Goal: Use online tool/utility: Utilize a website feature to perform a specific function

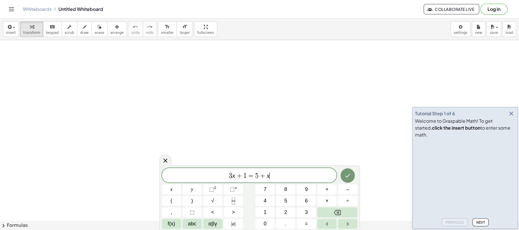
click at [511, 117] on icon "button" at bounding box center [511, 113] width 7 height 7
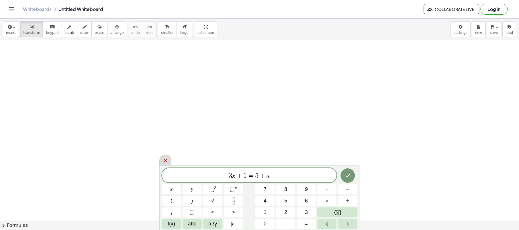
click at [165, 159] on icon at bounding box center [165, 160] width 7 height 7
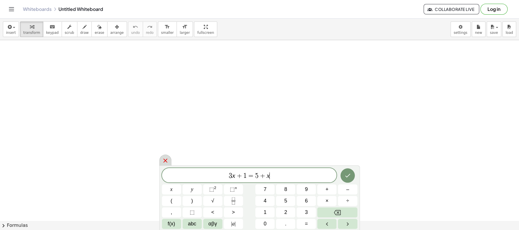
click at [165, 159] on icon at bounding box center [165, 160] width 7 height 7
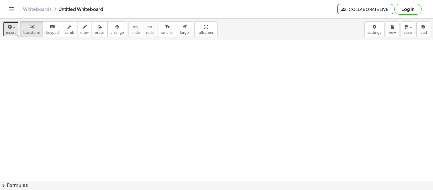
click at [14, 32] on span "insert" at bounding box center [11, 33] width 10 height 4
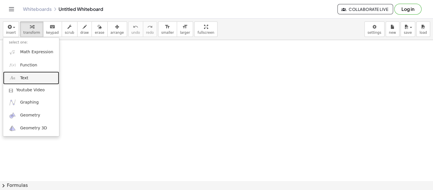
click at [30, 81] on link "Text" at bounding box center [31, 78] width 56 height 13
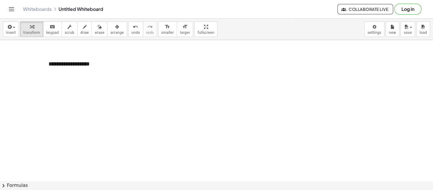
click at [95, 62] on div "**********" at bounding box center [86, 64] width 86 height 20
click at [59, 54] on div "- +" at bounding box center [84, 53] width 86 height 10
click at [59, 59] on div "**********" at bounding box center [86, 64] width 86 height 20
drag, startPoint x: 43, startPoint y: 70, endPoint x: 117, endPoint y: 67, distance: 73.7
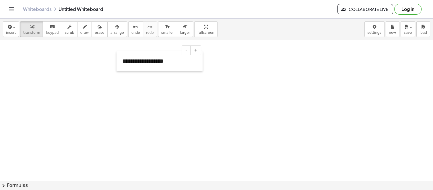
click at [117, 67] on div at bounding box center [119, 61] width 6 height 20
click at [83, 29] on icon "button" at bounding box center [85, 27] width 4 height 7
click at [80, 31] on span "draw" at bounding box center [84, 33] width 9 height 4
click at [80, 32] on span "draw" at bounding box center [84, 33] width 9 height 4
drag, startPoint x: 122, startPoint y: 89, endPoint x: 122, endPoint y: 102, distance: 12.3
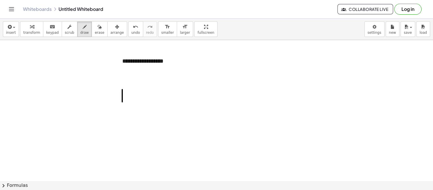
click at [131, 31] on span "undo" at bounding box center [135, 33] width 9 height 4
drag, startPoint x: 111, startPoint y: 83, endPoint x: 114, endPoint y: 88, distance: 6.4
drag, startPoint x: 116, startPoint y: 81, endPoint x: 113, endPoint y: 99, distance: 18.2
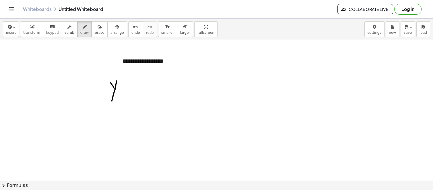
drag, startPoint x: 122, startPoint y: 86, endPoint x: 126, endPoint y: 87, distance: 5.0
drag, startPoint x: 123, startPoint y: 89, endPoint x: 128, endPoint y: 90, distance: 4.4
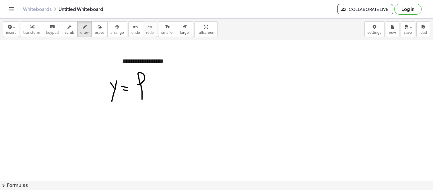
drag, startPoint x: 138, startPoint y: 84, endPoint x: 140, endPoint y: 91, distance: 6.6
drag, startPoint x: 137, startPoint y: 90, endPoint x: 146, endPoint y: 90, distance: 9.2
drag, startPoint x: 152, startPoint y: 81, endPoint x: 156, endPoint y: 89, distance: 8.7
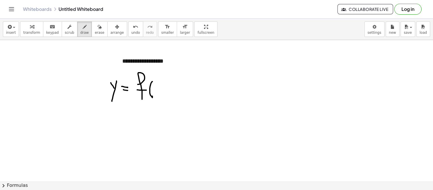
drag, startPoint x: 157, startPoint y: 86, endPoint x: 162, endPoint y: 93, distance: 9.0
drag, startPoint x: 164, startPoint y: 87, endPoint x: 167, endPoint y: 90, distance: 4.3
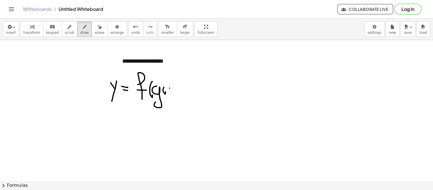
drag, startPoint x: 169, startPoint y: 88, endPoint x: 167, endPoint y: 90, distance: 3.5
drag, startPoint x: 166, startPoint y: 88, endPoint x: 169, endPoint y: 91, distance: 4.1
drag, startPoint x: 169, startPoint y: 83, endPoint x: 167, endPoint y: 101, distance: 18.2
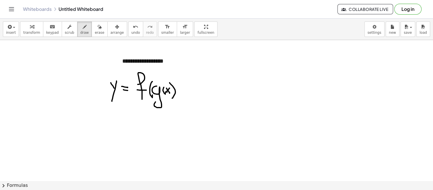
drag, startPoint x: 172, startPoint y: 78, endPoint x: 177, endPoint y: 101, distance: 24.1
drag, startPoint x: 108, startPoint y: 116, endPoint x: 111, endPoint y: 116, distance: 3.7
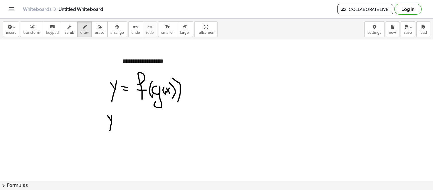
drag, startPoint x: 111, startPoint y: 116, endPoint x: 111, endPoint y: 124, distance: 8.9
drag, startPoint x: 114, startPoint y: 115, endPoint x: 115, endPoint y: 111, distance: 4.5
drag, startPoint x: 120, startPoint y: 118, endPoint x: 123, endPoint y: 118, distance: 3.8
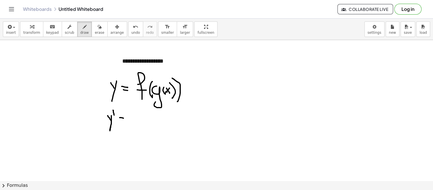
drag, startPoint x: 119, startPoint y: 122, endPoint x: 122, endPoint y: 122, distance: 3.7
drag, startPoint x: 135, startPoint y: 118, endPoint x: 141, endPoint y: 120, distance: 6.3
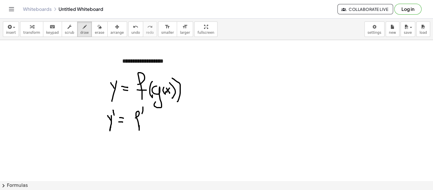
drag, startPoint x: 142, startPoint y: 114, endPoint x: 143, endPoint y: 107, distance: 6.6
drag, startPoint x: 148, startPoint y: 110, endPoint x: 151, endPoint y: 124, distance: 14.0
drag, startPoint x: 153, startPoint y: 116, endPoint x: 162, endPoint y: 121, distance: 9.7
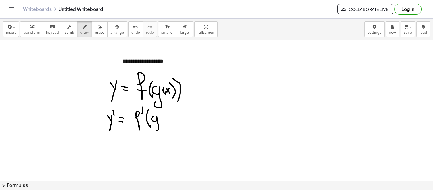
drag, startPoint x: 161, startPoint y: 116, endPoint x: 165, endPoint y: 117, distance: 4.3
drag, startPoint x: 165, startPoint y: 117, endPoint x: 163, endPoint y: 119, distance: 3.2
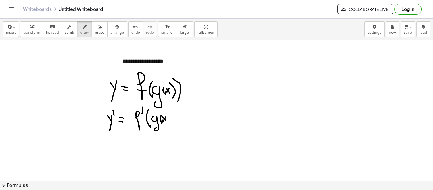
drag, startPoint x: 162, startPoint y: 117, endPoint x: 167, endPoint y: 115, distance: 5.1
drag, startPoint x: 167, startPoint y: 108, endPoint x: 172, endPoint y: 128, distance: 20.8
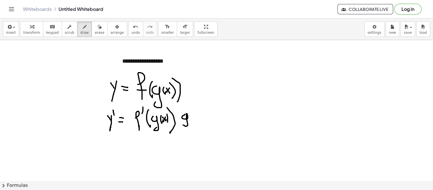
drag, startPoint x: 185, startPoint y: 114, endPoint x: 184, endPoint y: 122, distance: 7.5
drag, startPoint x: 189, startPoint y: 114, endPoint x: 188, endPoint y: 110, distance: 4.1
drag, startPoint x: 191, startPoint y: 111, endPoint x: 197, endPoint y: 114, distance: 6.0
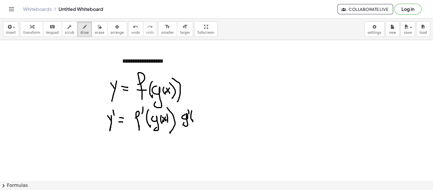
drag, startPoint x: 196, startPoint y: 113, endPoint x: 200, endPoint y: 113, distance: 4.3
drag
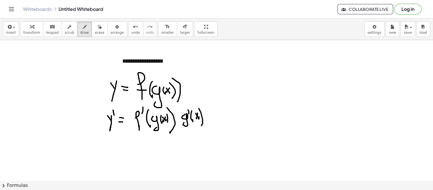
drag, startPoint x: 268, startPoint y: 56, endPoint x: 272, endPoint y: 62, distance: 7.9
drag, startPoint x: 272, startPoint y: 60, endPoint x: 274, endPoint y: 64, distance: 4.2
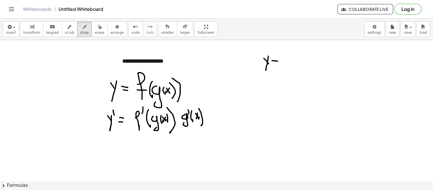
drag, startPoint x: 271, startPoint y: 65, endPoint x: 276, endPoint y: 65, distance: 4.9
drag, startPoint x: 292, startPoint y: 52, endPoint x: 289, endPoint y: 67, distance: 14.3
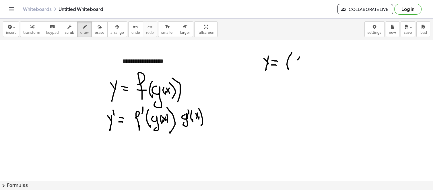
drag, startPoint x: 299, startPoint y: 57, endPoint x: 294, endPoint y: 64, distance: 9.0
drag, startPoint x: 294, startPoint y: 59, endPoint x: 299, endPoint y: 62, distance: 6.7
drag, startPoint x: 300, startPoint y: 50, endPoint x: 307, endPoint y: 62, distance: 13.3
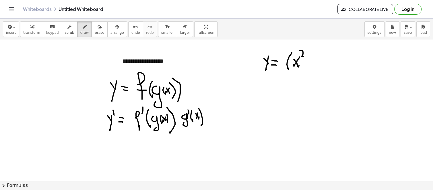
drag, startPoint x: 306, startPoint y: 61, endPoint x: 310, endPoint y: 59, distance: 4.0
drag, startPoint x: 309, startPoint y: 58, endPoint x: 313, endPoint y: 58, distance: 3.8
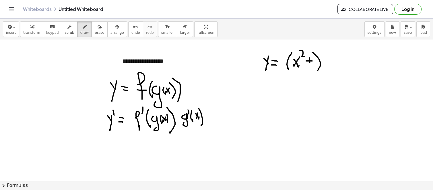
drag, startPoint x: 312, startPoint y: 52, endPoint x: 319, endPoint y: 62, distance: 12.3
click at [128, 26] on button "undo undo" at bounding box center [135, 29] width 15 height 15
drag, startPoint x: 316, startPoint y: 55, endPoint x: 318, endPoint y: 65, distance: 9.7
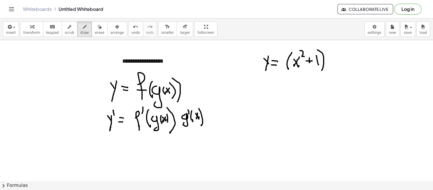
drag, startPoint x: 317, startPoint y: 50, endPoint x: 321, endPoint y: 67, distance: 17.9
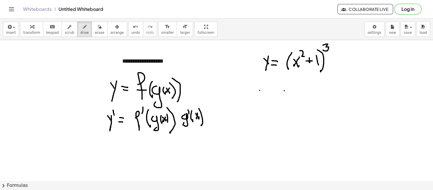
drag, startPoint x: 268, startPoint y: 95, endPoint x: 268, endPoint y: 98, distance: 2.9
drag, startPoint x: 273, startPoint y: 91, endPoint x: 277, endPoint y: 92, distance: 4.7
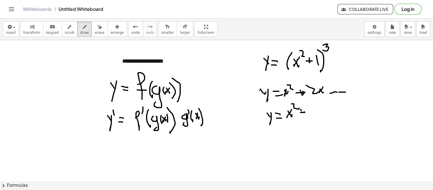
click at [95, 32] on span "erase" at bounding box center [99, 33] width 9 height 4
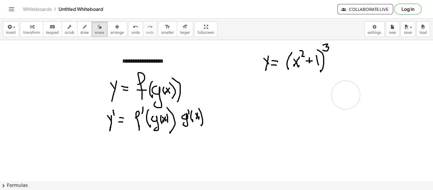
click at [80, 31] on span "draw" at bounding box center [84, 33] width 9 height 4
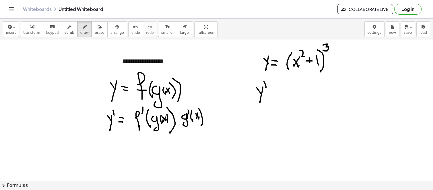
drag, startPoint x: 8, startPoint y: 59, endPoint x: 10, endPoint y: 62, distance: 4.1
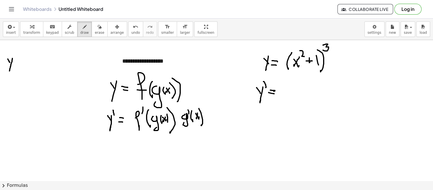
drag, startPoint x: 12, startPoint y: 58, endPoint x: 18, endPoint y: 64, distance: 8.3
drag, startPoint x: 17, startPoint y: 62, endPoint x: 21, endPoint y: 63, distance: 3.8
drag, startPoint x: 17, startPoint y: 65, endPoint x: 26, endPoint y: 65, distance: 8.9
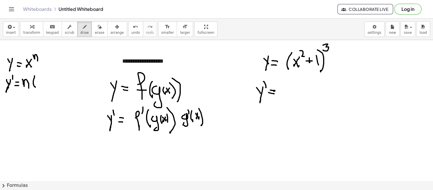
click at [133, 30] on icon "undo" at bounding box center [135, 27] width 5 height 7
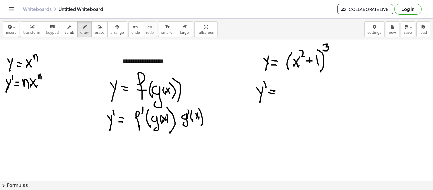
drag, startPoint x: 323, startPoint y: 44, endPoint x: 284, endPoint y: 55, distance: 40.8
drag, startPoint x: 283, startPoint y: 50, endPoint x: 288, endPoint y: 69, distance: 19.3
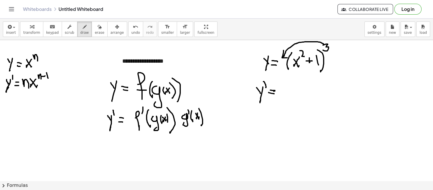
drag, startPoint x: 282, startPoint y: 86, endPoint x: 280, endPoint y: 95, distance: 8.4
drag, startPoint x: 30, startPoint y: 89, endPoint x: 47, endPoint y: 88, distance: 17.5
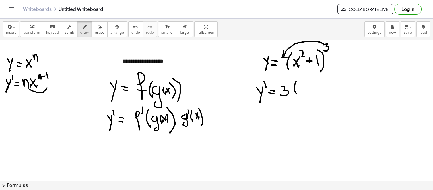
drag, startPoint x: 295, startPoint y: 82, endPoint x: 299, endPoint y: 98, distance: 16.8
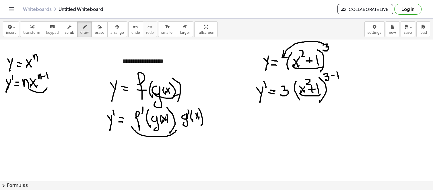
drag, startPoint x: 219, startPoint y: 134, endPoint x: 221, endPoint y: 144, distance: 9.6
drag, startPoint x: 224, startPoint y: 135, endPoint x: 230, endPoint y: 136, distance: 5.6
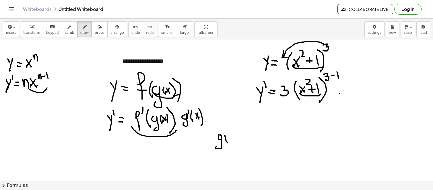
drag, startPoint x: 230, startPoint y: 136, endPoint x: 227, endPoint y: 139, distance: 3.6
drag, startPoint x: 230, startPoint y: 140, endPoint x: 231, endPoint y: 136, distance: 3.9
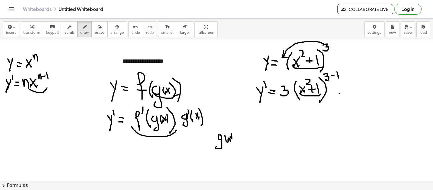
drag, startPoint x: 236, startPoint y: 134, endPoint x: 240, endPoint y: 135, distance: 4.0
drag, startPoint x: 238, startPoint y: 138, endPoint x: 255, endPoint y: 128, distance: 19.9
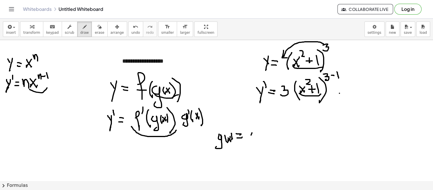
drag, startPoint x: 251, startPoint y: 134, endPoint x: 248, endPoint y: 134, distance: 3.8
drag, startPoint x: 251, startPoint y: 138, endPoint x: 252, endPoint y: 127, distance: 10.9
drag, startPoint x: 253, startPoint y: 127, endPoint x: 258, endPoint y: 134, distance: 9.2
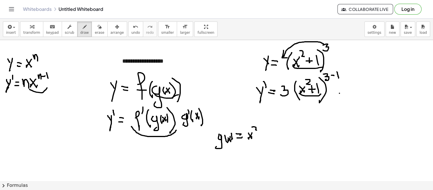
drag, startPoint x: 258, startPoint y: 134, endPoint x: 263, endPoint y: 133, distance: 4.3
drag, startPoint x: 262, startPoint y: 138, endPoint x: 266, endPoint y: 133, distance: 7.0
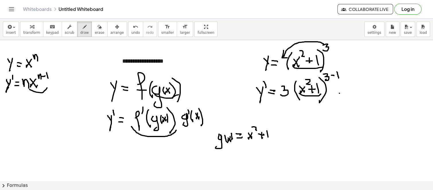
drag, startPoint x: 267, startPoint y: 131, endPoint x: 268, endPoint y: 137, distance: 6.4
drag, startPoint x: 220, startPoint y: 156, endPoint x: 218, endPoint y: 159, distance: 3.9
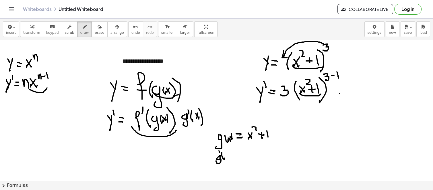
drag, startPoint x: 219, startPoint y: 153, endPoint x: 224, endPoint y: 153, distance: 5.2
drag, startPoint x: 228, startPoint y: 155, endPoint x: 228, endPoint y: 148, distance: 6.9
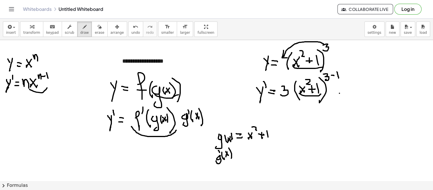
drag, startPoint x: 231, startPoint y: 158, endPoint x: 234, endPoint y: 150, distance: 8.8
drag, startPoint x: 234, startPoint y: 150, endPoint x: 234, endPoint y: 154, distance: 3.7
drag, startPoint x: 234, startPoint y: 154, endPoint x: 240, endPoint y: 154, distance: 5.5
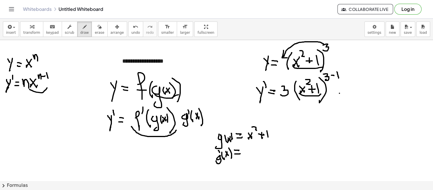
drag, startPoint x: 245, startPoint y: 149, endPoint x: 252, endPoint y: 154, distance: 7.6
drag, startPoint x: 253, startPoint y: 148, endPoint x: 255, endPoint y: 155, distance: 7.3
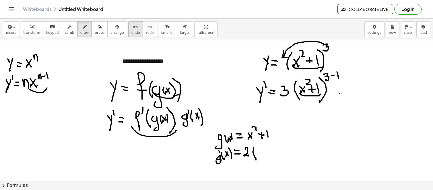
click at [133, 30] on icon "undo" at bounding box center [135, 27] width 5 height 7
drag, startPoint x: 253, startPoint y: 147, endPoint x: 249, endPoint y: 149, distance: 4.6
drag, startPoint x: 259, startPoint y: 140, endPoint x: 266, endPoint y: 142, distance: 7.9
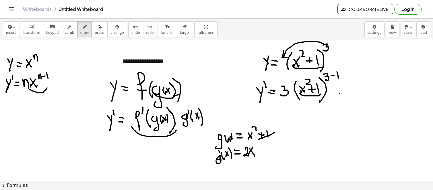
drag, startPoint x: 260, startPoint y: 151, endPoint x: 267, endPoint y: 148, distance: 7.8
drag, startPoint x: 349, startPoint y: 83, endPoint x: 363, endPoint y: 85, distance: 14.6
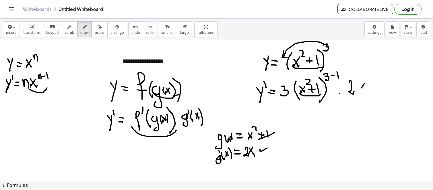
drag, startPoint x: 361, startPoint y: 88, endPoint x: 356, endPoint y: 89, distance: 5.4
drag, startPoint x: 356, startPoint y: 85, endPoint x: 366, endPoint y: 95, distance: 13.6
drag, startPoint x: 308, startPoint y: 129, endPoint x: 316, endPoint y: 128, distance: 7.5
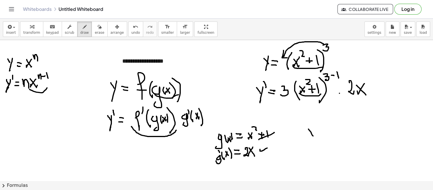
drag, startPoint x: 316, startPoint y: 128, endPoint x: 318, endPoint y: 130, distance: 3.5
drag, startPoint x: 320, startPoint y: 127, endPoint x: 319, endPoint y: 121, distance: 6.1
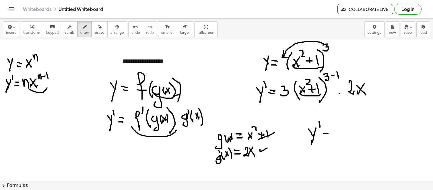
drag, startPoint x: 323, startPoint y: 134, endPoint x: 328, endPoint y: 134, distance: 4.3
drag, startPoint x: 321, startPoint y: 137, endPoint x: 325, endPoint y: 134, distance: 4.9
drag, startPoint x: 285, startPoint y: 95, endPoint x: 338, endPoint y: 101, distance: 54.0
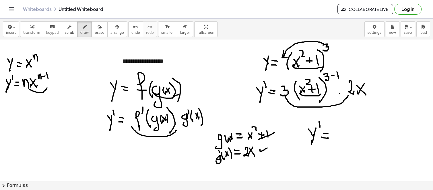
drag, startPoint x: 337, startPoint y: 125, endPoint x: 353, endPoint y: 107, distance: 24.4
drag, startPoint x: 346, startPoint y: 124, endPoint x: 338, endPoint y: 134, distance: 12.2
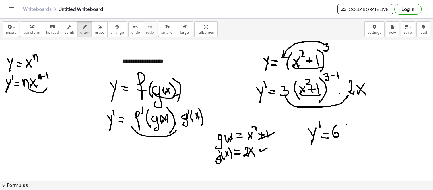
drag, startPoint x: 357, startPoint y: 114, endPoint x: 360, endPoint y: 135, distance: 21.7
drag, startPoint x: 363, startPoint y: 120, endPoint x: 361, endPoint y: 122, distance: 3.7
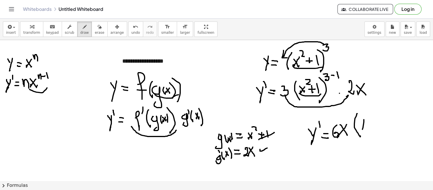
drag, startPoint x: 361, startPoint y: 122, endPoint x: 366, endPoint y: 125, distance: 6.4
drag, startPoint x: 364, startPoint y: 112, endPoint x: 371, endPoint y: 119, distance: 9.7
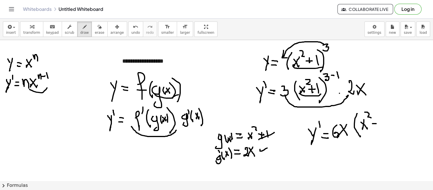
drag, startPoint x: 374, startPoint y: 121, endPoint x: 379, endPoint y: 122, distance: 4.9
drag, startPoint x: 380, startPoint y: 119, endPoint x: 381, endPoint y: 125, distance: 6.1
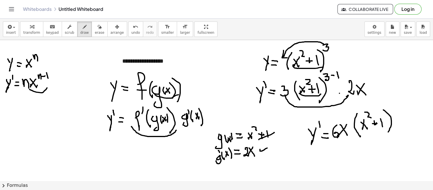
drag, startPoint x: 383, startPoint y: 110, endPoint x: 386, endPoint y: 123, distance: 13.4
drag, startPoint x: 387, startPoint y: 104, endPoint x: 393, endPoint y: 108, distance: 7.4
drag, startPoint x: 10, startPoint y: 133, endPoint x: 14, endPoint y: 139, distance: 7.7
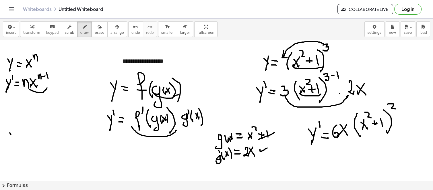
drag, startPoint x: 15, startPoint y: 131, endPoint x: 10, endPoint y: 152, distance: 21.6
drag, startPoint x: 22, startPoint y: 139, endPoint x: 20, endPoint y: 142, distance: 4.2
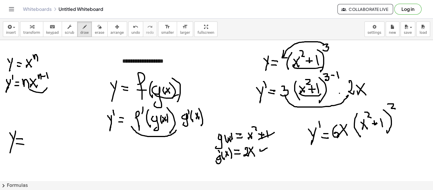
drag, startPoint x: 30, startPoint y: 135, endPoint x: 35, endPoint y: 144, distance: 10.1
drag, startPoint x: 41, startPoint y: 130, endPoint x: 44, endPoint y: 146, distance: 16.3
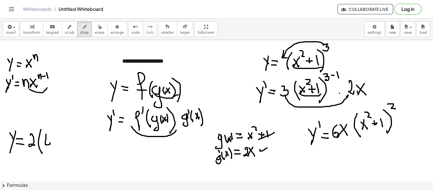
drag, startPoint x: 46, startPoint y: 134, endPoint x: 45, endPoint y: 139, distance: 4.9
drag, startPoint x: 44, startPoint y: 138, endPoint x: 48, endPoint y: 139, distance: 4.3
drag, startPoint x: 48, startPoint y: 130, endPoint x: 50, endPoint y: 135, distance: 5.4
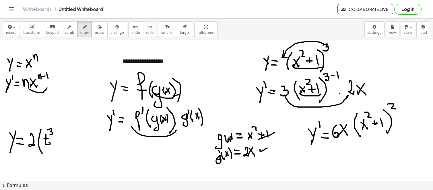
drag, startPoint x: 59, startPoint y: 135, endPoint x: 61, endPoint y: 138, distance: 4.2
drag, startPoint x: 64, startPoint y: 128, endPoint x: 69, endPoint y: 146, distance: 19.3
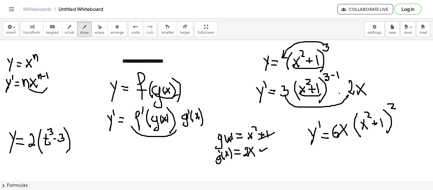
drag, startPoint x: 67, startPoint y: 122, endPoint x: 69, endPoint y: 127, distance: 4.8
click at [128, 27] on button "undo undo" at bounding box center [135, 29] width 15 height 15
drag, startPoint x: 65, startPoint y: 125, endPoint x: 69, endPoint y: 126, distance: 4.1
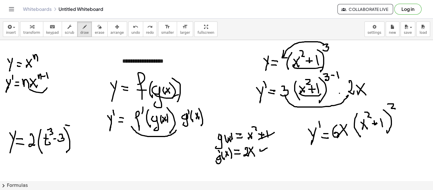
drag, startPoint x: 72, startPoint y: 121, endPoint x: 75, endPoint y: 133, distance: 12.2
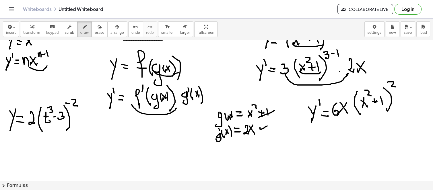
scroll to position [32, 0]
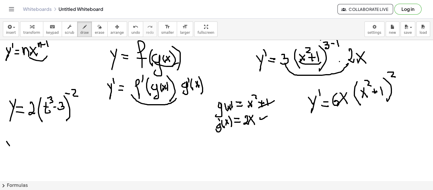
drag, startPoint x: 7, startPoint y: 141, endPoint x: 12, endPoint y: 143, distance: 6.1
drag, startPoint x: 12, startPoint y: 142, endPoint x: 10, endPoint y: 153, distance: 12.0
drag, startPoint x: 15, startPoint y: 141, endPoint x: 15, endPoint y: 133, distance: 7.7
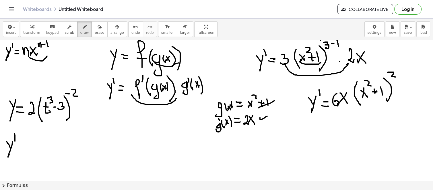
drag, startPoint x: 19, startPoint y: 145, endPoint x: 21, endPoint y: 146, distance: 3.1
drag, startPoint x: 21, startPoint y: 149, endPoint x: 26, endPoint y: 136, distance: 14.7
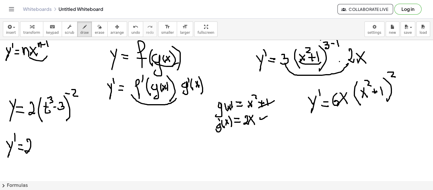
drag, startPoint x: 28, startPoint y: 142, endPoint x: 34, endPoint y: 153, distance: 13.1
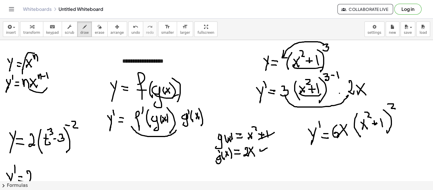
drag, startPoint x: 34, startPoint y: 53, endPoint x: 23, endPoint y: 76, distance: 25.6
drag, startPoint x: 21, startPoint y: 74, endPoint x: 25, endPoint y: 73, distance: 4.4
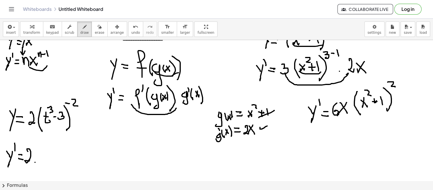
scroll to position [32, 0]
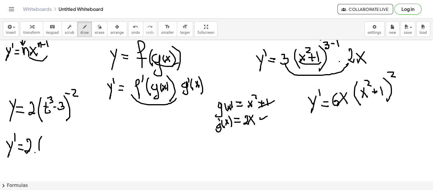
drag, startPoint x: 42, startPoint y: 136, endPoint x: 42, endPoint y: 154, distance: 17.8
click at [97, 29] on icon "button" at bounding box center [99, 27] width 4 height 7
drag, startPoint x: 41, startPoint y: 157, endPoint x: 40, endPoint y: 142, distance: 15.0
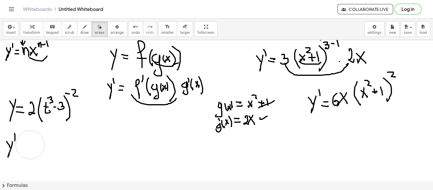
click at [83, 29] on icon "button" at bounding box center [85, 27] width 4 height 7
drag, startPoint x: 16, startPoint y: 144, endPoint x: 16, endPoint y: 151, distance: 6.9
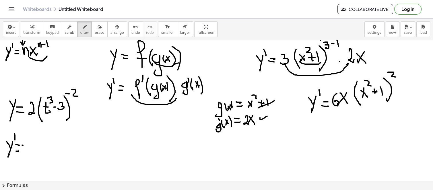
drag, startPoint x: 23, startPoint y: 145, endPoint x: 26, endPoint y: 143, distance: 3.7
drag, startPoint x: 30, startPoint y: 141, endPoint x: 38, endPoint y: 154, distance: 14.8
drag, startPoint x: 48, startPoint y: 134, endPoint x: 45, endPoint y: 153, distance: 19.2
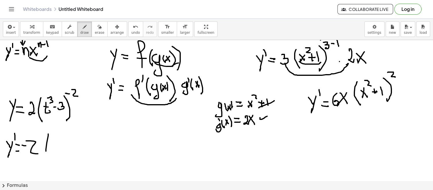
click at [133, 30] on icon "undo" at bounding box center [135, 27] width 5 height 7
drag, startPoint x: 25, startPoint y: 144, endPoint x: 33, endPoint y: 153, distance: 12.2
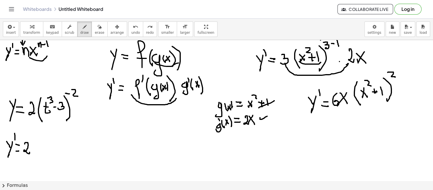
drag, startPoint x: 33, startPoint y: 152, endPoint x: 38, endPoint y: 153, distance: 5.5
drag, startPoint x: 40, startPoint y: 138, endPoint x: 42, endPoint y: 150, distance: 12.2
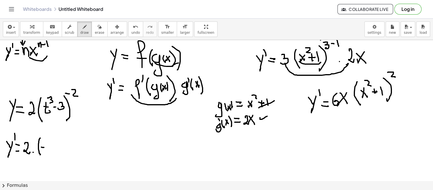
drag, startPoint x: 48, startPoint y: 143, endPoint x: 50, endPoint y: 148, distance: 5.0
drag, startPoint x: 50, startPoint y: 135, endPoint x: 51, endPoint y: 152, distance: 17.2
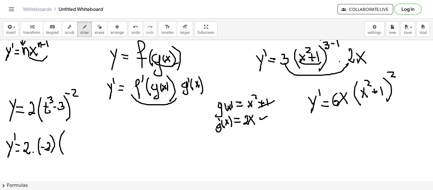
drag, startPoint x: 64, startPoint y: 131, endPoint x: 67, endPoint y: 157, distance: 26.5
drag, startPoint x: 68, startPoint y: 136, endPoint x: 70, endPoint y: 144, distance: 7.5
drag, startPoint x: 66, startPoint y: 141, endPoint x: 74, endPoint y: 137, distance: 8.6
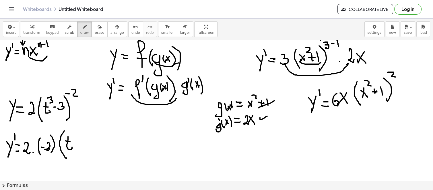
drag, startPoint x: 72, startPoint y: 130, endPoint x: 79, endPoint y: 143, distance: 14.5
drag, startPoint x: 80, startPoint y: 144, endPoint x: 83, endPoint y: 144, distance: 3.2
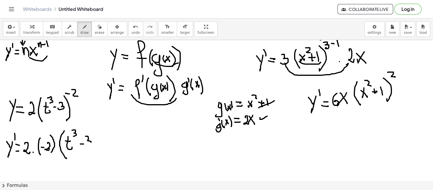
drag, startPoint x: 85, startPoint y: 136, endPoint x: 87, endPoint y: 146, distance: 10.2
drag, startPoint x: 88, startPoint y: 128, endPoint x: 92, endPoint y: 145, distance: 17.6
drag, startPoint x: 90, startPoint y: 124, endPoint x: 94, endPoint y: 124, distance: 4.3
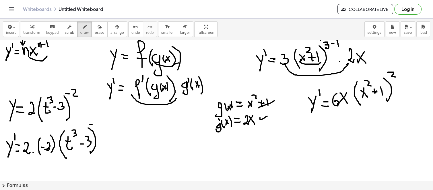
drag, startPoint x: 95, startPoint y: 121, endPoint x: 101, endPoint y: 125, distance: 7.1
drag, startPoint x: 100, startPoint y: 123, endPoint x: 107, endPoint y: 122, distance: 6.9
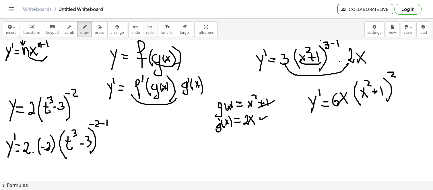
drag, startPoint x: 107, startPoint y: 120, endPoint x: 114, endPoint y: 143, distance: 24.0
drag, startPoint x: 40, startPoint y: 115, endPoint x: 64, endPoint y: 112, distance: 24.2
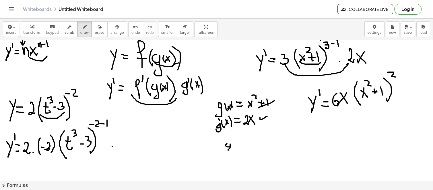
drag, startPoint x: 227, startPoint y: 144, endPoint x: 231, endPoint y: 146, distance: 4.8
drag, startPoint x: 234, startPoint y: 141, endPoint x: 240, endPoint y: 143, distance: 6.8
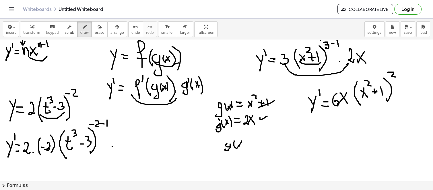
drag, startPoint x: 242, startPoint y: 146, endPoint x: 242, endPoint y: 142, distance: 4.0
drag, startPoint x: 245, startPoint y: 140, endPoint x: 251, endPoint y: 143, distance: 7.1
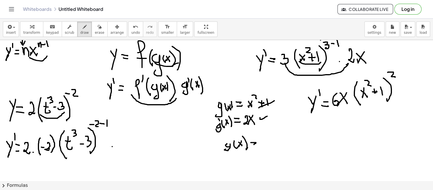
drag, startPoint x: 251, startPoint y: 146, endPoint x: 255, endPoint y: 147, distance: 4.6
drag, startPoint x: 266, startPoint y: 133, endPoint x: 262, endPoint y: 139, distance: 7.3
drag, startPoint x: 261, startPoint y: 138, endPoint x: 268, endPoint y: 137, distance: 6.7
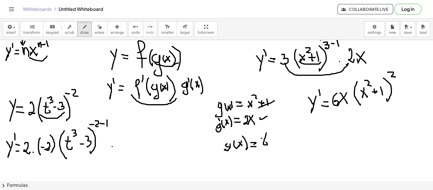
drag, startPoint x: 269, startPoint y: 125, endPoint x: 274, endPoint y: 136, distance: 11.7
drag, startPoint x: 275, startPoint y: 138, endPoint x: 279, endPoint y: 138, distance: 4.6
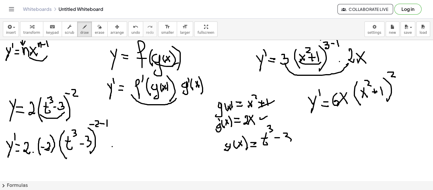
drag, startPoint x: 284, startPoint y: 133, endPoint x: 284, endPoint y: 143, distance: 9.8
drag, startPoint x: 230, startPoint y: 159, endPoint x: 228, endPoint y: 168, distance: 9.5
drag, startPoint x: 236, startPoint y: 156, endPoint x: 241, endPoint y: 161, distance: 6.9
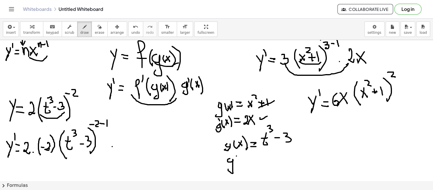
drag, startPoint x: 248, startPoint y: 166, endPoint x: 252, endPoint y: 161, distance: 5.9
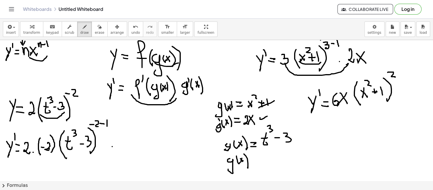
drag, startPoint x: 251, startPoint y: 159, endPoint x: 257, endPoint y: 159, distance: 5.4
drag, startPoint x: 252, startPoint y: 163, endPoint x: 256, endPoint y: 163, distance: 3.4
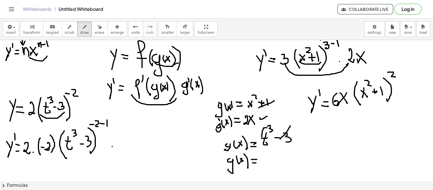
drag, startPoint x: 267, startPoint y: 128, endPoint x: 260, endPoint y: 135, distance: 10.2
drag, startPoint x: 260, startPoint y: 135, endPoint x: 262, endPoint y: 139, distance: 4.1
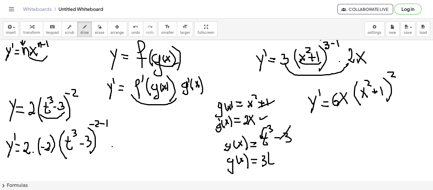
drag, startPoint x: 277, startPoint y: 120, endPoint x: 278, endPoint y: 124, distance: 3.8
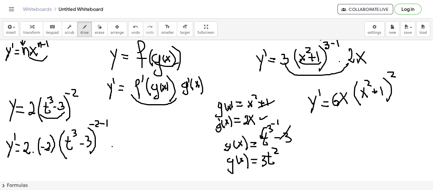
drag, startPoint x: 272, startPoint y: 148, endPoint x: 278, endPoint y: 153, distance: 8.3
drag, startPoint x: 119, startPoint y: 133, endPoint x: 120, endPoint y: 141, distance: 8.3
drag, startPoint x: 134, startPoint y: 126, endPoint x: 134, endPoint y: 139, distance: 13.2
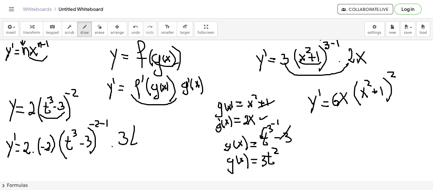
drag, startPoint x: 130, startPoint y: 132, endPoint x: 138, endPoint y: 136, distance: 8.6
drag, startPoint x: 136, startPoint y: 122, endPoint x: 144, endPoint y: 128, distance: 9.8
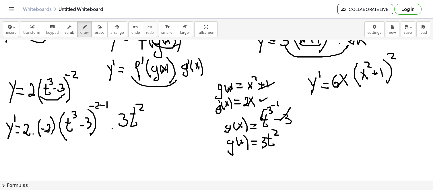
scroll to position [64, 0]
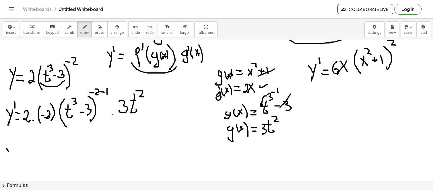
drag, startPoint x: 7, startPoint y: 149, endPoint x: 9, endPoint y: 151, distance: 3.0
drag, startPoint x: 11, startPoint y: 144, endPoint x: 11, endPoint y: 157, distance: 12.3
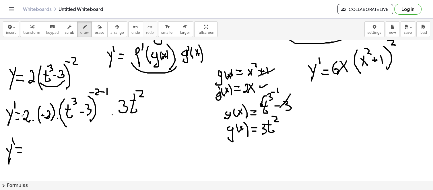
drag, startPoint x: 25, startPoint y: 150, endPoint x: 32, endPoint y: 150, distance: 7.5
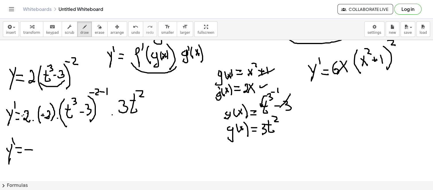
drag, startPoint x: 37, startPoint y: 142, endPoint x: 42, endPoint y: 147, distance: 6.1
drag, startPoint x: 42, startPoint y: 144, endPoint x: 69, endPoint y: 136, distance: 28.0
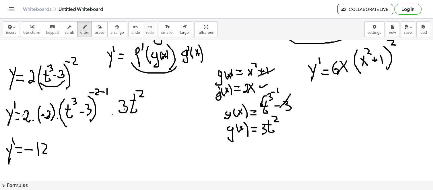
drag, startPoint x: 54, startPoint y: 140, endPoint x: 55, endPoint y: 146, distance: 5.8
drag, startPoint x: 50, startPoint y: 142, endPoint x: 58, endPoint y: 138, distance: 9.0
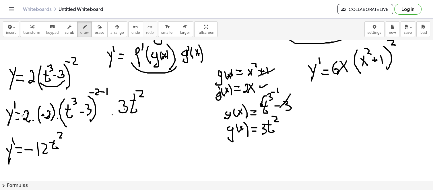
drag, startPoint x: 57, startPoint y: 133, endPoint x: 73, endPoint y: 138, distance: 16.5
drag, startPoint x: 73, startPoint y: 130, endPoint x: 80, endPoint y: 123, distance: 10.3
drag, startPoint x: 76, startPoint y: 134, endPoint x: 78, endPoint y: 142, distance: 8.1
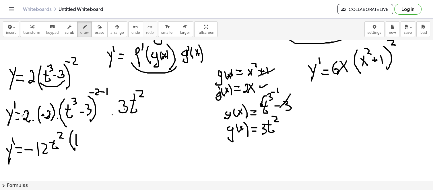
drag, startPoint x: 73, startPoint y: 139, endPoint x: 76, endPoint y: 141, distance: 4.3
drag, startPoint x: 77, startPoint y: 126, endPoint x: 85, endPoint y: 139, distance: 15.3
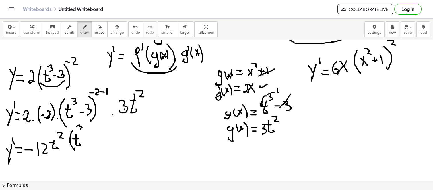
drag, startPoint x: 87, startPoint y: 139, endPoint x: 89, endPoint y: 138, distance: 2.9
drag, startPoint x: 95, startPoint y: 135, endPoint x: 101, endPoint y: 134, distance: 6.0
drag, startPoint x: 101, startPoint y: 127, endPoint x: 102, endPoint y: 144, distance: 16.4
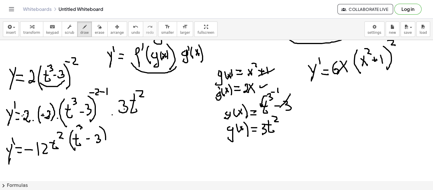
drag, startPoint x: 101, startPoint y: 124, endPoint x: 104, endPoint y: 124, distance: 3.4
drag, startPoint x: 105, startPoint y: 119, endPoint x: 111, endPoint y: 130, distance: 12.4
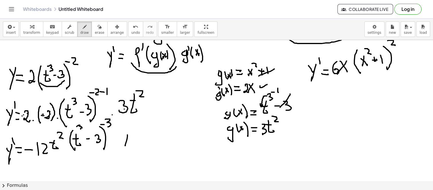
drag, startPoint x: 127, startPoint y: 135, endPoint x: 150, endPoint y: 131, distance: 22.6
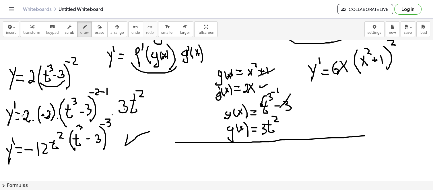
drag, startPoint x: 175, startPoint y: 142, endPoint x: 374, endPoint y: 135, distance: 198.8
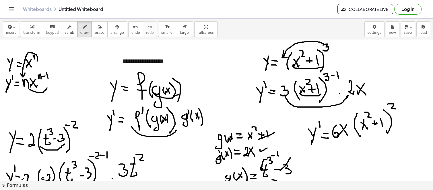
scroll to position [32, 0]
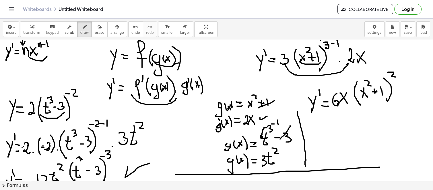
drag, startPoint x: 297, startPoint y: 111, endPoint x: 296, endPoint y: 155, distance: 43.6
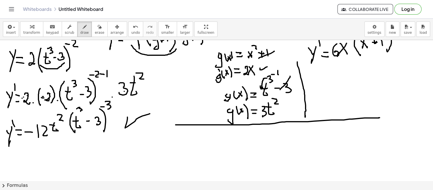
scroll to position [95, 0]
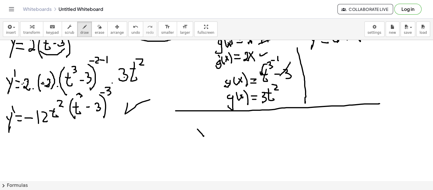
drag, startPoint x: 197, startPoint y: 129, endPoint x: 205, endPoint y: 130, distance: 7.5
click at [204, 134] on div at bounding box center [216, 162] width 433 height 435
drag, startPoint x: 205, startPoint y: 130, endPoint x: 202, endPoint y: 145, distance: 15.6
click at [202, 146] on div at bounding box center [216, 162] width 433 height 435
drag, startPoint x: 209, startPoint y: 130, endPoint x: 210, endPoint y: 136, distance: 6.1
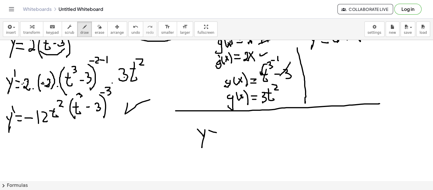
click at [216, 132] on div at bounding box center [216, 162] width 433 height 435
drag, startPoint x: 210, startPoint y: 136, endPoint x: 215, endPoint y: 137, distance: 5.8
click at [215, 136] on div at bounding box center [216, 162] width 433 height 435
drag, startPoint x: 226, startPoint y: 122, endPoint x: 230, endPoint y: 142, distance: 21.2
click at [230, 144] on div at bounding box center [216, 162] width 433 height 435
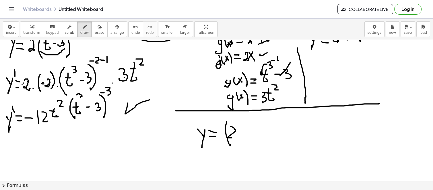
drag, startPoint x: 230, startPoint y: 126, endPoint x: 239, endPoint y: 134, distance: 11.4
click at [234, 137] on div at bounding box center [216, 162] width 433 height 435
drag, startPoint x: 240, startPoint y: 124, endPoint x: 240, endPoint y: 133, distance: 8.3
click at [244, 136] on div at bounding box center [216, 162] width 433 height 435
drag, startPoint x: 236, startPoint y: 131, endPoint x: 248, endPoint y: 131, distance: 12.3
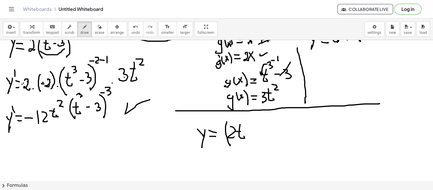
click at [242, 131] on div at bounding box center [216, 162] width 433 height 435
click at [253, 131] on div at bounding box center [216, 162] width 433 height 435
drag, startPoint x: 250, startPoint y: 128, endPoint x: 258, endPoint y: 129, distance: 8.7
click at [252, 135] on div at bounding box center [216, 162] width 433 height 435
click at [262, 125] on div at bounding box center [216, 162] width 433 height 435
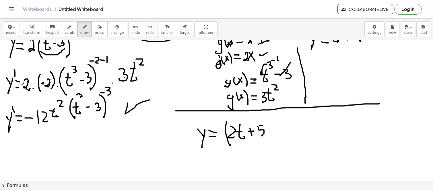
drag, startPoint x: 257, startPoint y: 126, endPoint x: 256, endPoint y: 132, distance: 6.3
click at [257, 134] on div at bounding box center [216, 162] width 433 height 435
drag, startPoint x: 266, startPoint y: 118, endPoint x: 274, endPoint y: 129, distance: 13.9
click at [271, 138] on div at bounding box center [216, 162] width 433 height 435
drag, startPoint x: 270, startPoint y: 114, endPoint x: 278, endPoint y: 120, distance: 10.3
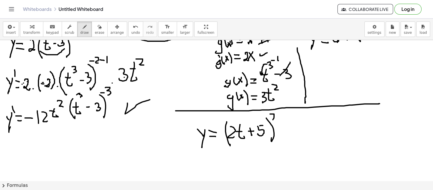
click at [278, 120] on div at bounding box center [216, 162] width 433 height 435
click at [281, 137] on div at bounding box center [216, 162] width 433 height 435
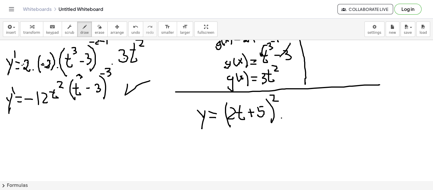
scroll to position [127, 0]
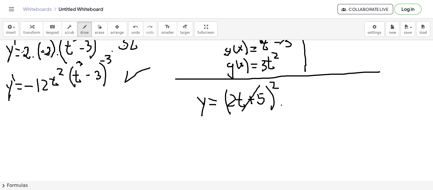
drag, startPoint x: 259, startPoint y: 85, endPoint x: 240, endPoint y: 94, distance: 21.4
click at [242, 110] on div at bounding box center [216, 130] width 433 height 435
drag, startPoint x: 237, startPoint y: 85, endPoint x: 257, endPoint y: 104, distance: 28.0
click at [258, 105] on div at bounding box center [216, 130] width 433 height 435
click at [198, 144] on div at bounding box center [216, 130] width 433 height 435
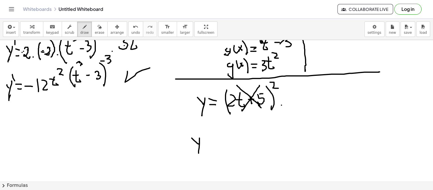
drag, startPoint x: 199, startPoint y: 138, endPoint x: 201, endPoint y: 142, distance: 4.2
click at [199, 153] on div at bounding box center [216, 130] width 433 height 435
drag, startPoint x: 201, startPoint y: 137, endPoint x: 200, endPoint y: 131, distance: 5.8
click at [200, 131] on div at bounding box center [216, 130] width 433 height 435
drag, startPoint x: 203, startPoint y: 141, endPoint x: 208, endPoint y: 140, distance: 5.8
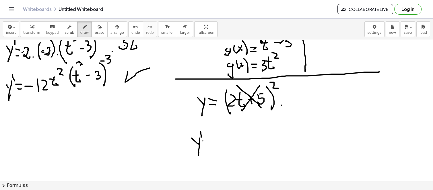
click at [208, 140] on div at bounding box center [216, 130] width 433 height 435
drag, startPoint x: 204, startPoint y: 144, endPoint x: 205, endPoint y: 147, distance: 3.6
click at [208, 144] on div at bounding box center [216, 130] width 433 height 435
drag, startPoint x: 272, startPoint y: 81, endPoint x: 225, endPoint y: 86, distance: 47.6
click at [225, 86] on div at bounding box center [216, 130] width 433 height 435
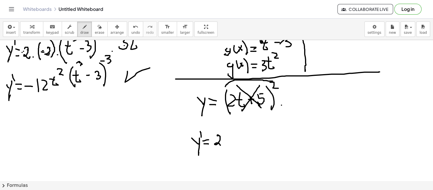
drag, startPoint x: 217, startPoint y: 136, endPoint x: 222, endPoint y: 144, distance: 9.5
click at [222, 144] on div at bounding box center [216, 130] width 433 height 435
drag, startPoint x: 230, startPoint y: 108, endPoint x: 273, endPoint y: 109, distance: 43.0
click at [273, 109] on div at bounding box center [216, 130] width 433 height 435
drag, startPoint x: 232, startPoint y: 129, endPoint x: 231, endPoint y: 146, distance: 17.0
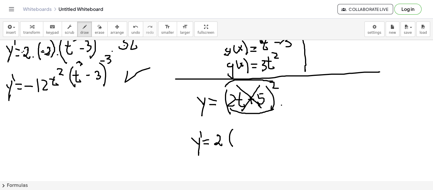
click at [232, 146] on div at bounding box center [216, 130] width 433 height 435
drag, startPoint x: 234, startPoint y: 133, endPoint x: 244, endPoint y: 136, distance: 9.8
click at [239, 140] on div at bounding box center [216, 130] width 433 height 435
drag, startPoint x: 243, startPoint y: 132, endPoint x: 243, endPoint y: 137, distance: 4.6
click at [245, 139] on div at bounding box center [216, 130] width 433 height 435
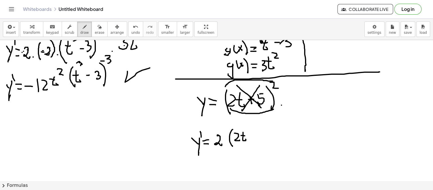
drag, startPoint x: 241, startPoint y: 135, endPoint x: 245, endPoint y: 136, distance: 3.7
click at [245, 136] on div at bounding box center [216, 130] width 433 height 435
drag, startPoint x: 251, startPoint y: 136, endPoint x: 254, endPoint y: 136, distance: 3.2
click at [254, 136] on div at bounding box center [216, 130] width 433 height 435
drag, startPoint x: 252, startPoint y: 134, endPoint x: 256, endPoint y: 135, distance: 4.7
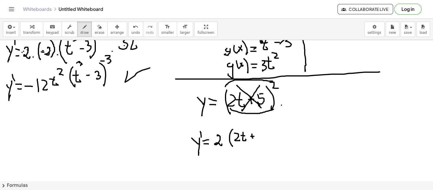
click at [253, 138] on div at bounding box center [216, 130] width 433 height 435
drag, startPoint x: 256, startPoint y: 133, endPoint x: 260, endPoint y: 132, distance: 3.5
click at [260, 132] on div at bounding box center [216, 130] width 433 height 435
drag, startPoint x: 256, startPoint y: 132, endPoint x: 258, endPoint y: 139, distance: 6.9
click at [257, 139] on div at bounding box center [216, 130] width 433 height 435
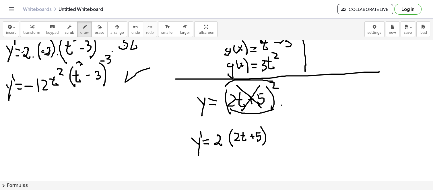
drag, startPoint x: 260, startPoint y: 127, endPoint x: 257, endPoint y: 136, distance: 10.0
click at [262, 144] on div at bounding box center [216, 130] width 433 height 435
drag, startPoint x: 262, startPoint y: 122, endPoint x: 265, endPoint y: 126, distance: 5.2
click at [265, 126] on div at bounding box center [216, 130] width 433 height 435
click at [267, 123] on div at bounding box center [216, 130] width 433 height 435
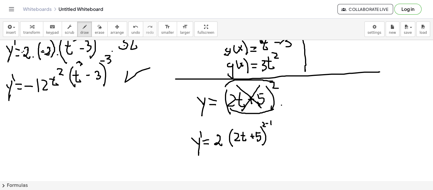
drag, startPoint x: 271, startPoint y: 121, endPoint x: 271, endPoint y: 125, distance: 4.0
click at [271, 125] on div at bounding box center [216, 130] width 433 height 435
click at [277, 140] on div at bounding box center [216, 130] width 433 height 435
drag, startPoint x: 356, startPoint y: 95, endPoint x: 362, endPoint y: 94, distance: 6.4
click at [356, 104] on div at bounding box center [216, 130] width 433 height 435
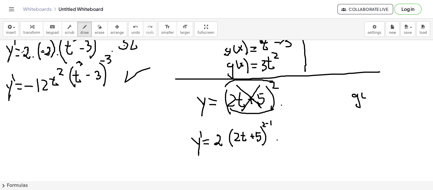
drag, startPoint x: 362, startPoint y: 93, endPoint x: 366, endPoint y: 97, distance: 5.5
click at [366, 97] on div at bounding box center [216, 130] width 433 height 435
drag, startPoint x: 365, startPoint y: 95, endPoint x: 369, endPoint y: 95, distance: 3.5
click at [368, 97] on div at bounding box center [216, 130] width 433 height 435
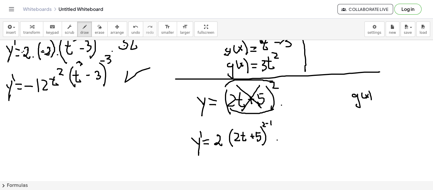
drag, startPoint x: 371, startPoint y: 99, endPoint x: 373, endPoint y: 93, distance: 6.6
click at [371, 99] on div at bounding box center [216, 130] width 433 height 435
click at [375, 93] on div at bounding box center [216, 130] width 433 height 435
drag, startPoint x: 374, startPoint y: 95, endPoint x: 354, endPoint y: 98, distance: 19.7
click at [374, 95] on div at bounding box center [216, 130] width 433 height 435
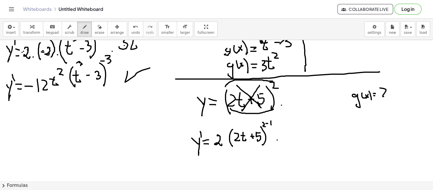
drag, startPoint x: 380, startPoint y: 88, endPoint x: 389, endPoint y: 93, distance: 10.8
click at [387, 95] on div at bounding box center [216, 130] width 433 height 435
drag, startPoint x: 392, startPoint y: 85, endPoint x: 390, endPoint y: 92, distance: 7.1
click at [394, 95] on div at bounding box center [216, 130] width 433 height 435
drag, startPoint x: 389, startPoint y: 91, endPoint x: 392, endPoint y: 91, distance: 2.9
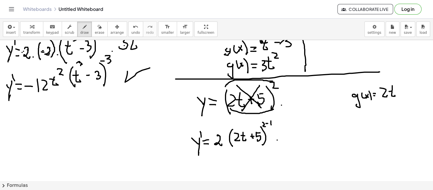
click at [392, 91] on div at bounding box center [216, 130] width 433 height 435
click at [400, 90] on div at bounding box center [216, 130] width 433 height 435
drag, startPoint x: 397, startPoint y: 91, endPoint x: 400, endPoint y: 91, distance: 2.9
click at [398, 92] on div at bounding box center [216, 130] width 433 height 435
drag, startPoint x: 402, startPoint y: 87, endPoint x: 405, endPoint y: 87, distance: 3.2
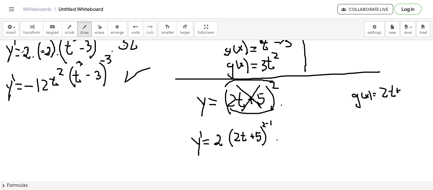
click at [406, 87] on div at bounding box center [216, 130] width 433 height 435
drag, startPoint x: 402, startPoint y: 87, endPoint x: 399, endPoint y: 93, distance: 7.1
click at [402, 93] on div at bounding box center [216, 130] width 433 height 435
drag, startPoint x: 393, startPoint y: 90, endPoint x: 389, endPoint y: 96, distance: 7.3
click at [393, 90] on div at bounding box center [216, 130] width 433 height 435
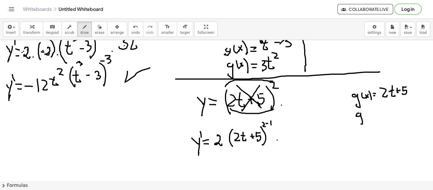
drag, startPoint x: 359, startPoint y: 113, endPoint x: 360, endPoint y: 120, distance: 7.0
click at [360, 120] on div at bounding box center [216, 130] width 433 height 435
drag, startPoint x: 364, startPoint y: 111, endPoint x: 363, endPoint y: 108, distance: 3.0
click at [363, 108] on div at bounding box center [216, 130] width 433 height 435
drag, startPoint x: 369, startPoint y: 111, endPoint x: 373, endPoint y: 111, distance: 4.6
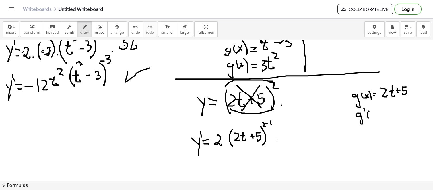
click at [370, 116] on div at bounding box center [216, 130] width 433 height 435
drag, startPoint x: 374, startPoint y: 111, endPoint x: 371, endPoint y: 113, distance: 3.0
click at [371, 116] on div at bounding box center [216, 130] width 433 height 435
click at [376, 114] on div at bounding box center [216, 130] width 433 height 435
click at [378, 116] on div at bounding box center [216, 130] width 433 height 435
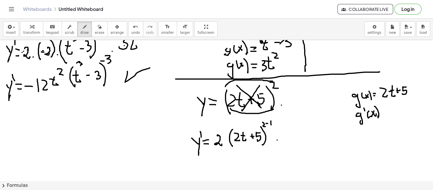
click at [384, 110] on div at bounding box center [216, 130] width 433 height 435
click at [384, 113] on div at bounding box center [216, 130] width 433 height 435
click at [400, 96] on div at bounding box center [216, 130] width 433 height 435
click at [410, 82] on div at bounding box center [216, 130] width 433 height 435
click at [414, 75] on div at bounding box center [216, 130] width 433 height 435
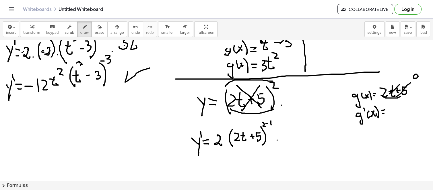
drag, startPoint x: 389, startPoint y: 93, endPoint x: 399, endPoint y: 84, distance: 14.0
click at [399, 84] on div at bounding box center [216, 130] width 433 height 435
drag, startPoint x: 390, startPoint y: 105, endPoint x: 393, endPoint y: 120, distance: 14.7
click at [398, 116] on div at bounding box center [216, 130] width 433 height 435
drag, startPoint x: 284, startPoint y: 130, endPoint x: 294, endPoint y: 141, distance: 14.4
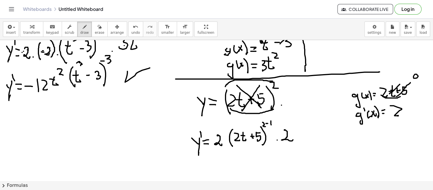
click at [293, 139] on div at bounding box center [216, 130] width 433 height 435
drag, startPoint x: 190, startPoint y: 168, endPoint x: 195, endPoint y: 168, distance: 4.9
click at [194, 170] on div at bounding box center [216, 130] width 433 height 435
drag, startPoint x: 195, startPoint y: 165, endPoint x: 196, endPoint y: 169, distance: 4.6
click at [194, 173] on div at bounding box center [216, 130] width 433 height 435
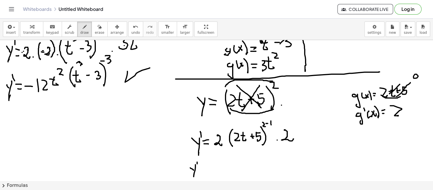
drag, startPoint x: 197, startPoint y: 164, endPoint x: 197, endPoint y: 161, distance: 2.9
click at [197, 161] on div at bounding box center [216, 130] width 433 height 435
drag, startPoint x: 200, startPoint y: 165, endPoint x: 205, endPoint y: 166, distance: 4.6
click at [205, 166] on div at bounding box center [216, 130] width 433 height 435
drag, startPoint x: 201, startPoint y: 168, endPoint x: 219, endPoint y: 152, distance: 24.2
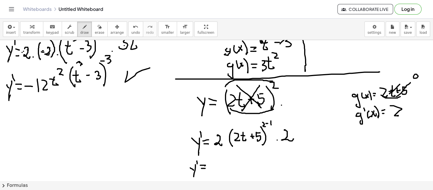
click at [207, 168] on div at bounding box center [216, 130] width 433 height 435
click at [226, 144] on div at bounding box center [216, 130] width 433 height 435
click at [274, 140] on div at bounding box center [216, 130] width 433 height 435
drag, startPoint x: 287, startPoint y: 136, endPoint x: 218, endPoint y: 148, distance: 69.7
click at [217, 146] on div at bounding box center [216, 130] width 433 height 435
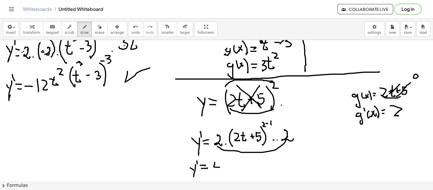
click at [219, 167] on div at bounding box center [216, 130] width 433 height 435
click at [222, 170] on div at bounding box center [216, 130] width 433 height 435
click at [230, 169] on div at bounding box center [216, 130] width 433 height 435
click at [237, 167] on div at bounding box center [216, 130] width 433 height 435
drag, startPoint x: 243, startPoint y: 158, endPoint x: 247, endPoint y: 167, distance: 10.0
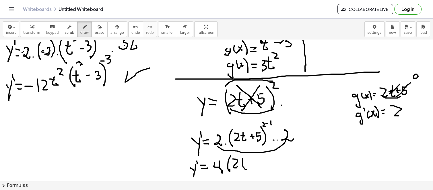
click at [247, 167] on div at bounding box center [216, 130] width 433 height 435
click at [245, 164] on div at bounding box center [216, 130] width 433 height 435
click at [253, 163] on div at bounding box center [216, 130] width 433 height 435
click at [251, 165] on div at bounding box center [216, 130] width 433 height 435
click at [263, 159] on div at bounding box center [216, 130] width 433 height 435
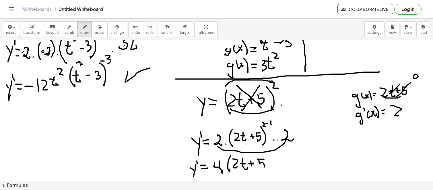
click at [259, 165] on div at bounding box center [216, 130] width 433 height 435
click at [269, 171] on div at bounding box center [216, 130] width 433 height 435
drag, startPoint x: 269, startPoint y: 147, endPoint x: 274, endPoint y: 161, distance: 14.6
click at [270, 152] on div at bounding box center [216, 130] width 433 height 435
click at [128, 33] on button "undo undo" at bounding box center [135, 29] width 15 height 15
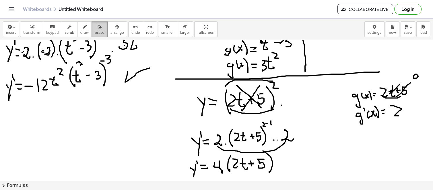
click at [95, 29] on div "button" at bounding box center [99, 26] width 9 height 7
drag, startPoint x: 281, startPoint y: 154, endPoint x: 317, endPoint y: 160, distance: 36.3
click at [275, 152] on div at bounding box center [216, 130] width 433 height 435
click at [327, 166] on div at bounding box center [216, 130] width 433 height 435
click at [80, 33] on span "draw" at bounding box center [84, 33] width 9 height 4
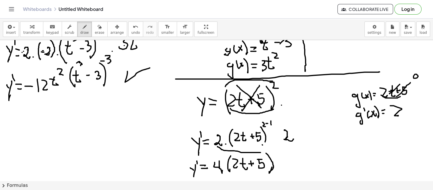
drag, startPoint x: 266, startPoint y: 153, endPoint x: 270, endPoint y: 165, distance: 12.4
click at [269, 169] on div at bounding box center [216, 130] width 433 height 435
drag, startPoint x: 270, startPoint y: 148, endPoint x: 271, endPoint y: 151, distance: 3.0
click at [271, 151] on div at bounding box center [216, 130] width 433 height 435
click at [128, 29] on button "undo undo" at bounding box center [135, 29] width 15 height 15
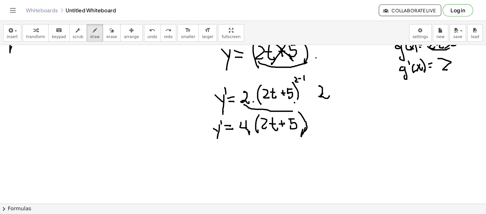
scroll to position [191, 0]
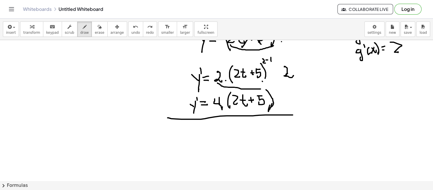
drag, startPoint x: 167, startPoint y: 118, endPoint x: 306, endPoint y: 114, distance: 138.2
click at [306, 114] on div at bounding box center [216, 66] width 433 height 435
drag, startPoint x: 186, startPoint y: 140, endPoint x: 198, endPoint y: 139, distance: 12.4
click at [198, 144] on div at bounding box center [216, 66] width 433 height 435
drag, startPoint x: 198, startPoint y: 139, endPoint x: 202, endPoint y: 144, distance: 6.5
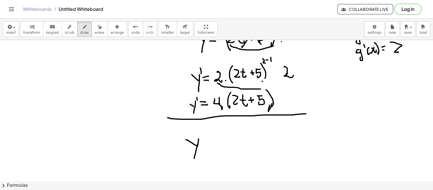
click at [196, 155] on div at bounding box center [216, 66] width 433 height 435
click at [208, 143] on div at bounding box center [216, 66] width 433 height 435
drag, startPoint x: 202, startPoint y: 146, endPoint x: 208, endPoint y: 147, distance: 6.1
click at [208, 147] on div at bounding box center [216, 66] width 433 height 435
drag, startPoint x: 222, startPoint y: 131, endPoint x: 225, endPoint y: 154, distance: 23.0
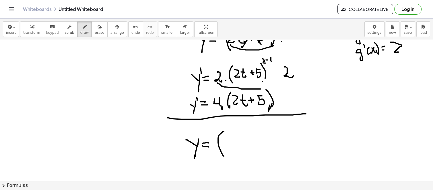
click at [224, 155] on div at bounding box center [216, 66] width 433 height 435
click at [225, 138] on div at bounding box center [216, 66] width 433 height 435
drag, startPoint x: 227, startPoint y: 136, endPoint x: 226, endPoint y: 141, distance: 4.8
click at [231, 146] on div at bounding box center [216, 66] width 433 height 435
drag, startPoint x: 224, startPoint y: 141, endPoint x: 233, endPoint y: 137, distance: 10.0
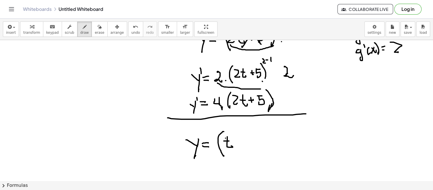
click at [229, 141] on div at bounding box center [216, 66] width 433 height 435
drag, startPoint x: 230, startPoint y: 132, endPoint x: 230, endPoint y: 136, distance: 4.0
click at [230, 136] on div at bounding box center [216, 66] width 433 height 435
click at [248, 140] on div at bounding box center [216, 66] width 433 height 435
drag, startPoint x: 244, startPoint y: 138, endPoint x: 245, endPoint y: 144, distance: 6.5
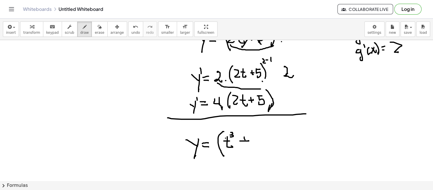
click at [245, 144] on div at bounding box center [216, 66] width 433 height 435
drag, startPoint x: 252, startPoint y: 136, endPoint x: 259, endPoint y: 144, distance: 11.0
click at [259, 144] on div at bounding box center [216, 66] width 433 height 435
drag, startPoint x: 260, startPoint y: 129, endPoint x: 264, endPoint y: 151, distance: 22.1
click at [264, 152] on div at bounding box center [216, 66] width 433 height 435
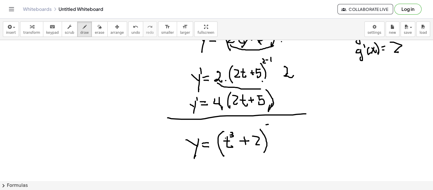
click at [270, 124] on div at bounding box center [216, 66] width 433 height 435
drag, startPoint x: 265, startPoint y: 124, endPoint x: 267, endPoint y: 131, distance: 7.0
click at [267, 131] on div at bounding box center [216, 66] width 433 height 435
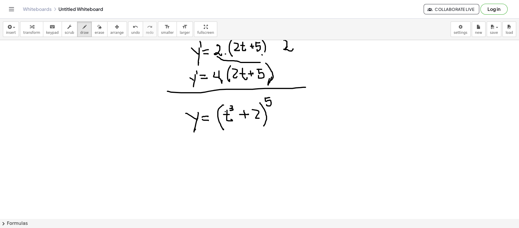
scroll to position [229, 0]
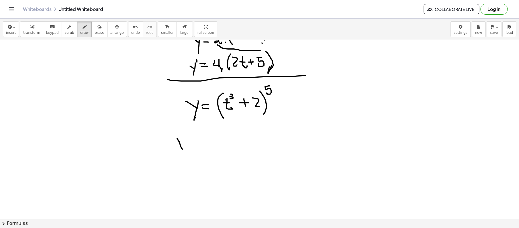
drag, startPoint x: 177, startPoint y: 139, endPoint x: 183, endPoint y: 141, distance: 6.0
click at [182, 148] on div at bounding box center [259, 28] width 519 height 435
drag, startPoint x: 183, startPoint y: 139, endPoint x: 185, endPoint y: 145, distance: 5.7
click at [180, 155] on div at bounding box center [259, 28] width 519 height 435
drag, startPoint x: 185, startPoint y: 138, endPoint x: 185, endPoint y: 132, distance: 5.7
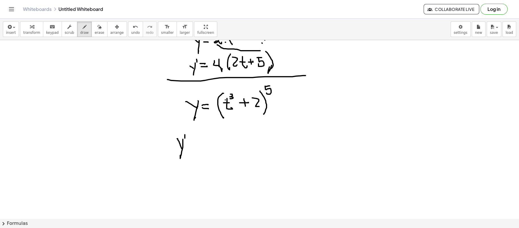
click at [185, 132] on div at bounding box center [259, 28] width 519 height 435
drag, startPoint x: 188, startPoint y: 142, endPoint x: 193, endPoint y: 142, distance: 4.7
click at [193, 142] on div at bounding box center [259, 28] width 519 height 435
drag, startPoint x: 188, startPoint y: 146, endPoint x: 194, endPoint y: 147, distance: 5.6
click at [194, 147] on div at bounding box center [259, 28] width 519 height 435
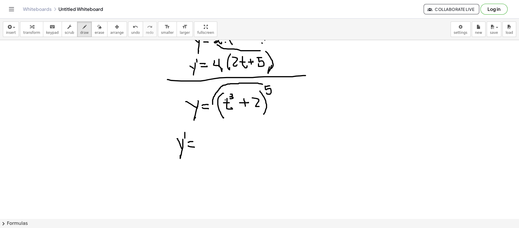
drag, startPoint x: 263, startPoint y: 84, endPoint x: 213, endPoint y: 104, distance: 53.8
click at [213, 105] on div at bounding box center [259, 28] width 519 height 435
drag, startPoint x: 209, startPoint y: 102, endPoint x: 215, endPoint y: 103, distance: 5.7
click at [215, 103] on div at bounding box center [259, 28] width 519 height 435
drag, startPoint x: 205, startPoint y: 137, endPoint x: 210, endPoint y: 136, distance: 5.5
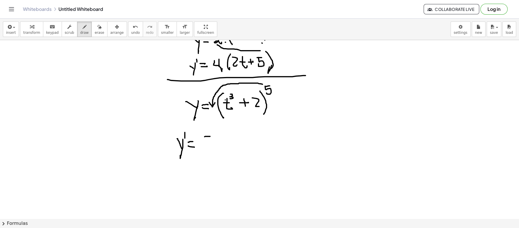
click at [210, 136] on div at bounding box center [259, 28] width 519 height 435
drag, startPoint x: 205, startPoint y: 136, endPoint x: 204, endPoint y: 147, distance: 10.7
click at [204, 147] on div at bounding box center [259, 28] width 519 height 435
drag, startPoint x: 222, startPoint y: 130, endPoint x: 221, endPoint y: 153, distance: 22.7
click at [221, 153] on div at bounding box center [259, 28] width 519 height 435
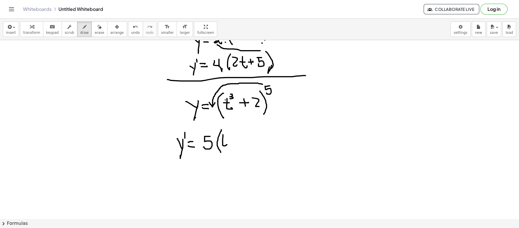
drag, startPoint x: 223, startPoint y: 135, endPoint x: 224, endPoint y: 141, distance: 6.3
click at [226, 144] on div at bounding box center [259, 28] width 519 height 435
drag, startPoint x: 221, startPoint y: 140, endPoint x: 227, endPoint y: 133, distance: 9.1
click at [225, 139] on div at bounding box center [259, 28] width 519 height 435
drag, startPoint x: 227, startPoint y: 130, endPoint x: 229, endPoint y: 136, distance: 6.8
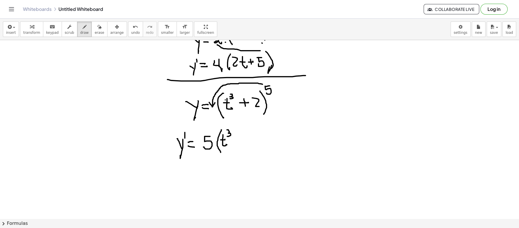
click at [227, 136] on div at bounding box center [259, 28] width 519 height 435
drag, startPoint x: 235, startPoint y: 138, endPoint x: 240, endPoint y: 138, distance: 4.9
click at [240, 138] on div at bounding box center [259, 28] width 519 height 435
drag, startPoint x: 238, startPoint y: 136, endPoint x: 242, endPoint y: 137, distance: 4.5
click at [239, 142] on div at bounding box center [259, 28] width 519 height 435
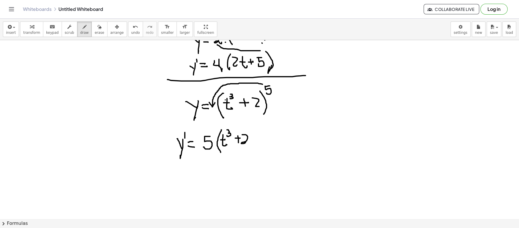
drag, startPoint x: 242, startPoint y: 135, endPoint x: 252, endPoint y: 138, distance: 9.9
click at [247, 142] on div at bounding box center [259, 28] width 519 height 435
click at [129, 34] on button "undo undo" at bounding box center [135, 29] width 15 height 15
drag, startPoint x: 244, startPoint y: 135, endPoint x: 249, endPoint y: 142, distance: 8.8
click at [249, 142] on div at bounding box center [259, 28] width 519 height 435
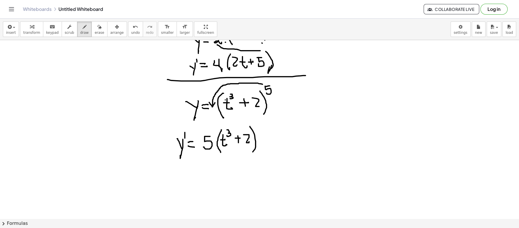
drag, startPoint x: 250, startPoint y: 126, endPoint x: 255, endPoint y: 137, distance: 11.3
click at [251, 152] on div at bounding box center [259, 28] width 519 height 435
click at [257, 121] on div at bounding box center [259, 28] width 519 height 435
drag, startPoint x: 253, startPoint y: 123, endPoint x: 254, endPoint y: 126, distance: 3.7
click at [254, 126] on div at bounding box center [259, 28] width 519 height 435
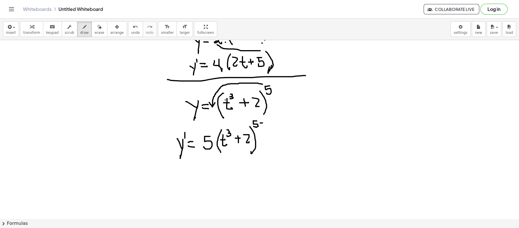
drag, startPoint x: 260, startPoint y: 123, endPoint x: 267, endPoint y: 121, distance: 6.7
click at [263, 123] on div at bounding box center [259, 28] width 519 height 435
drag, startPoint x: 266, startPoint y: 120, endPoint x: 267, endPoint y: 126, distance: 6.6
click at [267, 126] on div at bounding box center [259, 28] width 519 height 435
click at [270, 143] on div at bounding box center [259, 28] width 519 height 435
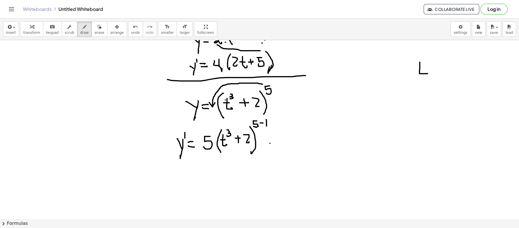
drag, startPoint x: 420, startPoint y: 62, endPoint x: 420, endPoint y: 67, distance: 4.9
click at [426, 73] on div at bounding box center [259, 28] width 519 height 435
drag, startPoint x: 417, startPoint y: 67, endPoint x: 425, endPoint y: 59, distance: 11.0
click at [423, 66] on div at bounding box center [259, 28] width 519 height 435
drag, startPoint x: 424, startPoint y: 56, endPoint x: 433, endPoint y: 66, distance: 13.2
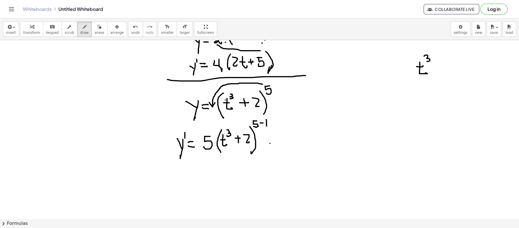
click at [427, 62] on div at bounding box center [259, 28] width 519 height 435
drag, startPoint x: 441, startPoint y: 67, endPoint x: 438, endPoint y: 63, distance: 4.5
click at [440, 66] on div at bounding box center [259, 28] width 519 height 435
click at [439, 69] on div at bounding box center [259, 28] width 519 height 435
drag, startPoint x: 444, startPoint y: 61, endPoint x: 429, endPoint y: 79, distance: 22.6
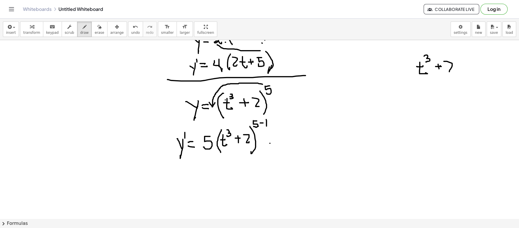
click at [451, 74] on div at bounding box center [259, 28] width 519 height 435
drag, startPoint x: 423, startPoint y: 56, endPoint x: 414, endPoint y: 61, distance: 10.1
click at [416, 63] on div at bounding box center [259, 28] width 519 height 435
drag, startPoint x: 415, startPoint y: 63, endPoint x: 414, endPoint y: 81, distance: 18.1
click at [416, 62] on div at bounding box center [259, 28] width 519 height 435
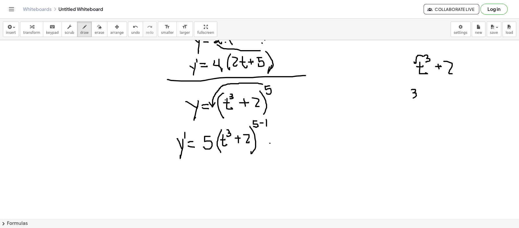
drag, startPoint x: 412, startPoint y: 90, endPoint x: 412, endPoint y: 97, distance: 7.2
click at [411, 97] on div at bounding box center [259, 28] width 519 height 435
drag, startPoint x: 420, startPoint y: 85, endPoint x: 422, endPoint y: 91, distance: 6.4
click at [424, 93] on div at bounding box center [259, 28] width 519 height 435
click at [423, 88] on div at bounding box center [259, 28] width 519 height 435
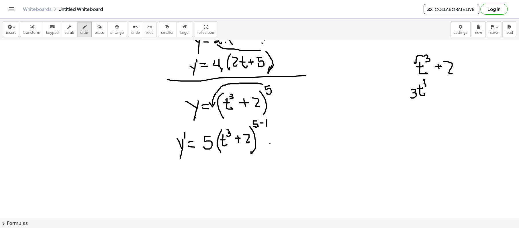
click at [425, 85] on div at bounding box center [259, 28] width 519 height 435
click at [431, 81] on div at bounding box center [259, 28] width 519 height 435
click at [433, 82] on div at bounding box center [259, 28] width 519 height 435
click at [443, 88] on div at bounding box center [259, 28] width 519 height 435
click at [442, 91] on div at bounding box center [259, 28] width 519 height 435
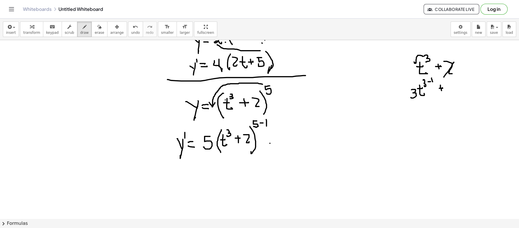
click at [454, 62] on div at bounding box center [259, 28] width 519 height 435
click at [448, 85] on div at bounding box center [259, 28] width 519 height 435
click at [414, 115] on div at bounding box center [259, 28] width 519 height 435
click at [427, 111] on div at bounding box center [259, 28] width 519 height 435
click at [425, 107] on div at bounding box center [259, 28] width 519 height 435
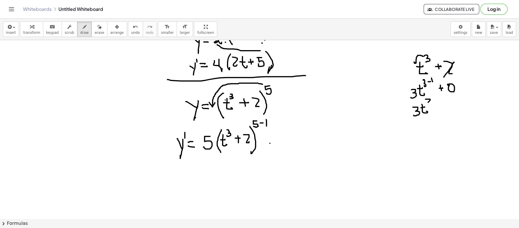
click at [432, 104] on div at bounding box center [259, 28] width 519 height 435
click at [276, 142] on div at bounding box center [259, 28] width 519 height 435
click at [294, 139] on div at bounding box center [259, 28] width 519 height 435
click at [291, 135] on div at bounding box center [259, 28] width 519 height 435
click at [296, 131] on div at bounding box center [259, 28] width 519 height 435
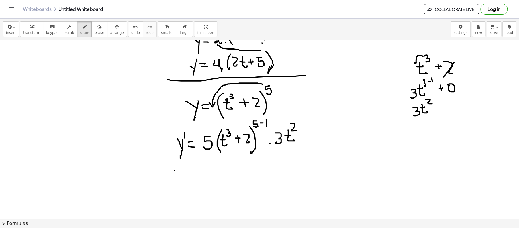
click at [178, 173] on div at bounding box center [259, 28] width 519 height 435
click at [177, 178] on div at bounding box center [259, 28] width 519 height 435
click at [183, 161] on div at bounding box center [259, 28] width 519 height 435
click at [189, 170] on div at bounding box center [259, 28] width 519 height 435
click at [189, 175] on div at bounding box center [259, 28] width 519 height 435
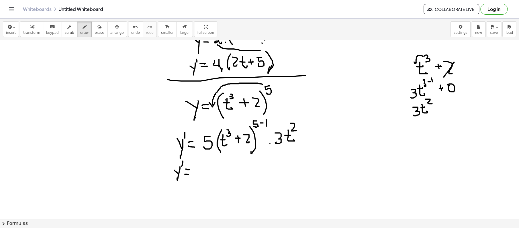
click at [216, 147] on div at bounding box center [259, 28] width 519 height 435
click at [199, 174] on div at bounding box center [259, 28] width 519 height 435
click at [208, 167] on div at bounding box center [259, 28] width 519 height 435
click at [206, 174] on div at bounding box center [259, 28] width 519 height 435
click at [321, 151] on div at bounding box center [259, 28] width 519 height 435
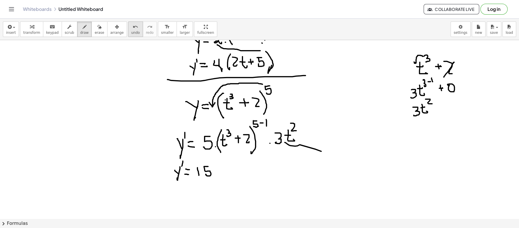
click at [133, 29] on icon "undo" at bounding box center [135, 27] width 5 height 7
click at [219, 173] on div at bounding box center [259, 28] width 519 height 435
click at [218, 166] on div at bounding box center [259, 28] width 519 height 435
click at [224, 162] on div at bounding box center [259, 28] width 519 height 435
click at [235, 175] on div at bounding box center [259, 28] width 519 height 435
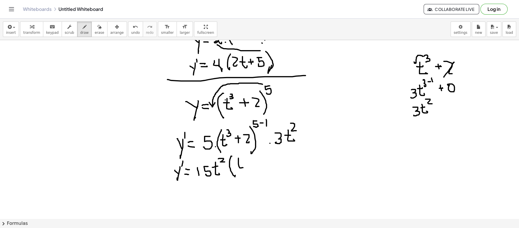
click at [242, 166] on div at bounding box center [259, 28] width 519 height 435
click at [240, 163] on div at bounding box center [259, 28] width 519 height 435
click at [242, 160] on div at bounding box center [259, 28] width 519 height 435
click at [254, 162] on div at bounding box center [259, 28] width 519 height 435
click at [253, 164] on div at bounding box center [259, 28] width 519 height 435
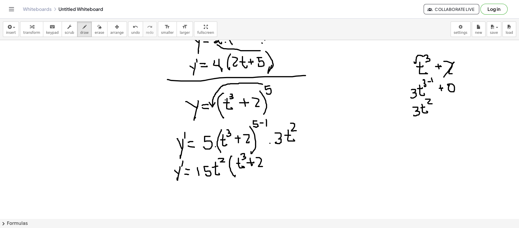
click at [263, 167] on div at bounding box center [259, 28] width 519 height 435
click at [265, 169] on div at bounding box center [259, 28] width 519 height 435
click at [271, 151] on div at bounding box center [259, 28] width 519 height 435
click at [272, 156] on div at bounding box center [259, 28] width 519 height 435
click at [305, 147] on div at bounding box center [259, 28] width 519 height 435
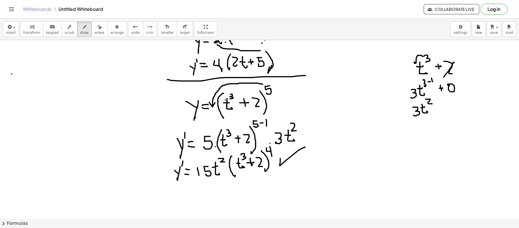
drag, startPoint x: 12, startPoint y: 74, endPoint x: 11, endPoint y: 79, distance: 4.7
click at [11, 79] on div at bounding box center [259, 28] width 519 height 435
drag, startPoint x: 12, startPoint y: 66, endPoint x: 21, endPoint y: 76, distance: 14.2
click at [12, 86] on div at bounding box center [259, 28] width 519 height 435
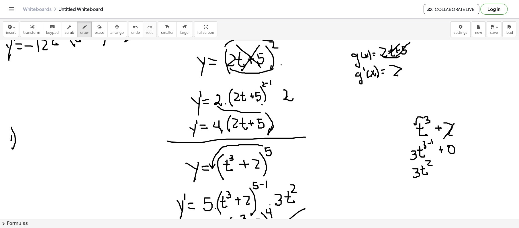
scroll to position [191, 0]
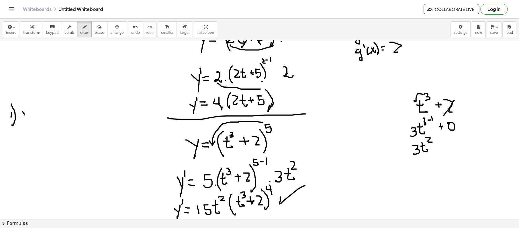
drag, startPoint x: 22, startPoint y: 111, endPoint x: 26, endPoint y: 117, distance: 6.7
click at [26, 117] on div at bounding box center [259, 66] width 519 height 435
drag, startPoint x: 28, startPoint y: 110, endPoint x: 26, endPoint y: 124, distance: 13.6
click at [25, 125] on div at bounding box center [259, 66] width 519 height 435
drag, startPoint x: 30, startPoint y: 114, endPoint x: 32, endPoint y: 117, distance: 3.4
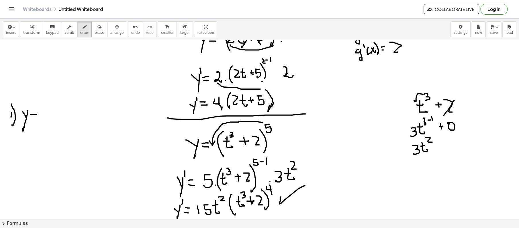
click at [36, 115] on div at bounding box center [259, 66] width 519 height 435
drag, startPoint x: 31, startPoint y: 118, endPoint x: 37, endPoint y: 120, distance: 6.3
click at [36, 118] on div at bounding box center [259, 66] width 519 height 435
drag, startPoint x: 46, startPoint y: 105, endPoint x: 50, endPoint y: 124, distance: 19.2
click at [46, 125] on div at bounding box center [259, 66] width 519 height 435
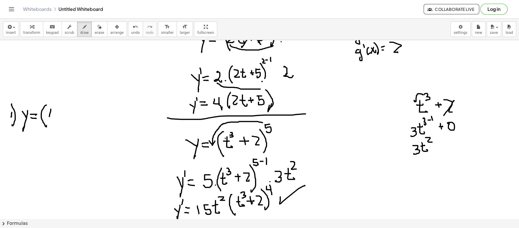
drag, startPoint x: 51, startPoint y: 109, endPoint x: 48, endPoint y: 117, distance: 8.6
click at [48, 118] on div at bounding box center [259, 66] width 519 height 435
drag, startPoint x: 46, startPoint y: 111, endPoint x: 53, endPoint y: 109, distance: 7.2
click at [54, 116] on div at bounding box center [259, 66] width 519 height 435
drag, startPoint x: 51, startPoint y: 104, endPoint x: 60, endPoint y: 110, distance: 11.3
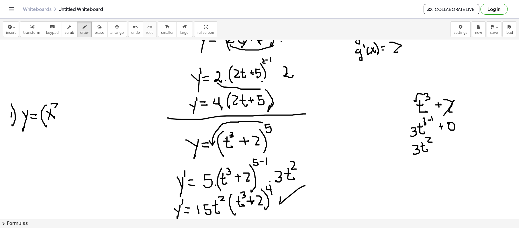
click at [59, 109] on div at bounding box center [259, 66] width 519 height 435
drag, startPoint x: 61, startPoint y: 112, endPoint x: 65, endPoint y: 111, distance: 3.8
click at [66, 112] on div at bounding box center [259, 66] width 519 height 435
drag, startPoint x: 63, startPoint y: 108, endPoint x: 69, endPoint y: 110, distance: 6.1
click at [65, 115] on div at bounding box center [259, 66] width 519 height 435
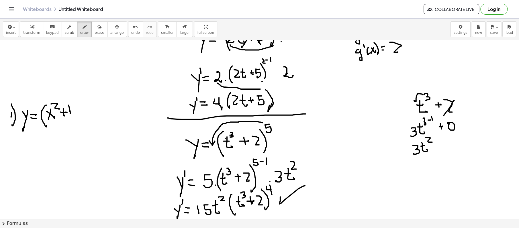
drag, startPoint x: 69, startPoint y: 105, endPoint x: 73, endPoint y: 110, distance: 6.5
click at [71, 113] on div at bounding box center [259, 66] width 519 height 435
drag, startPoint x: 69, startPoint y: 100, endPoint x: 71, endPoint y: 118, distance: 18.7
click at [71, 120] on div at bounding box center [259, 66] width 519 height 435
drag, startPoint x: 72, startPoint y: 99, endPoint x: 78, endPoint y: 99, distance: 6.3
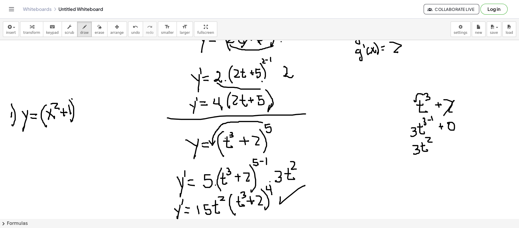
click at [77, 99] on div at bounding box center [259, 66] width 519 height 435
click at [83, 101] on div at bounding box center [259, 66] width 519 height 435
drag, startPoint x: 9, startPoint y: 163, endPoint x: 14, endPoint y: 173, distance: 11.0
click at [14, 173] on div at bounding box center [259, 66] width 519 height 435
drag, startPoint x: 11, startPoint y: 155, endPoint x: 19, endPoint y: 171, distance: 17.4
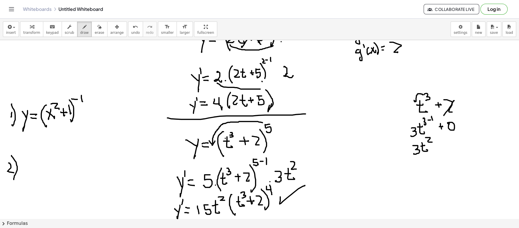
click at [13, 178] on div at bounding box center [259, 66] width 519 height 435
drag, startPoint x: 22, startPoint y: 162, endPoint x: 30, endPoint y: 163, distance: 8.2
click at [29, 167] on div at bounding box center [259, 66] width 519 height 435
drag, startPoint x: 30, startPoint y: 160, endPoint x: 31, endPoint y: 174, distance: 14.6
click at [28, 179] on div at bounding box center [259, 66] width 519 height 435
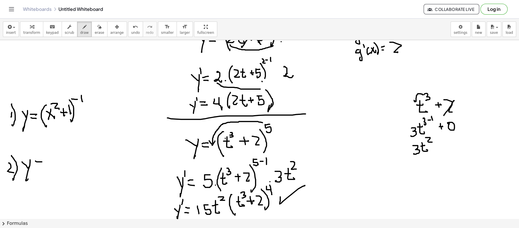
drag, startPoint x: 36, startPoint y: 161, endPoint x: 37, endPoint y: 167, distance: 5.9
click at [41, 164] on div at bounding box center [259, 66] width 519 height 435
drag, startPoint x: 37, startPoint y: 167, endPoint x: 44, endPoint y: 168, distance: 6.4
click at [43, 167] on div at bounding box center [259, 66] width 519 height 435
drag, startPoint x: 50, startPoint y: 153, endPoint x: 59, endPoint y: 171, distance: 20.9
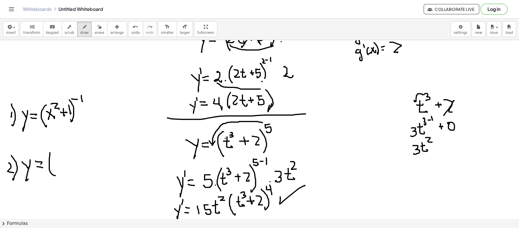
click at [56, 173] on div at bounding box center [259, 66] width 519 height 435
click at [128, 30] on button "undo undo" at bounding box center [135, 29] width 15 height 15
drag, startPoint x: 51, startPoint y: 150, endPoint x: 59, endPoint y: 161, distance: 13.1
click at [53, 173] on div at bounding box center [259, 66] width 519 height 435
drag, startPoint x: 61, startPoint y: 156, endPoint x: 54, endPoint y: 162, distance: 9.1
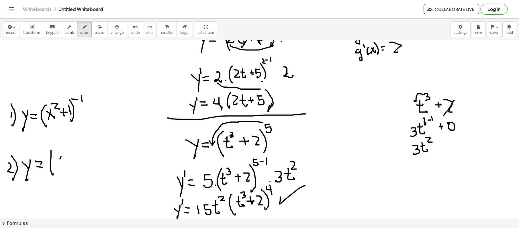
click at [54, 165] on div at bounding box center [259, 66] width 519 height 435
drag, startPoint x: 55, startPoint y: 158, endPoint x: 59, endPoint y: 166, distance: 9.4
click at [59, 167] on div at bounding box center [259, 66] width 519 height 435
drag, startPoint x: 63, startPoint y: 151, endPoint x: 67, endPoint y: 150, distance: 3.3
click at [67, 152] on div at bounding box center [259, 66] width 519 height 435
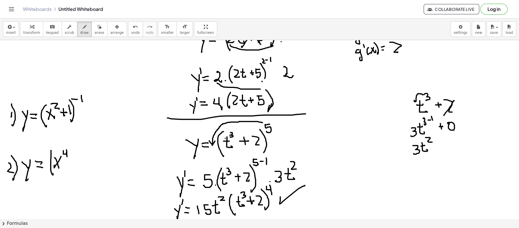
drag, startPoint x: 67, startPoint y: 150, endPoint x: 70, endPoint y: 162, distance: 12.8
click at [67, 157] on div at bounding box center [259, 66] width 519 height 435
drag, startPoint x: 70, startPoint y: 162, endPoint x: 73, endPoint y: 161, distance: 3.1
click at [74, 162] on div at bounding box center [259, 66] width 519 height 435
drag, startPoint x: 71, startPoint y: 158, endPoint x: 76, endPoint y: 159, distance: 4.4
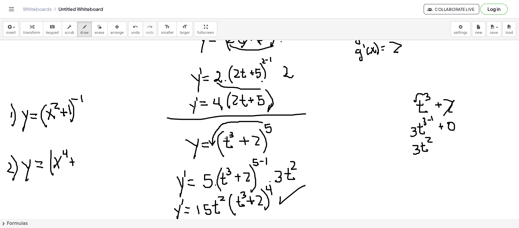
click at [73, 164] on div at bounding box center [259, 66] width 519 height 435
click at [82, 164] on div at bounding box center [259, 66] width 519 height 435
click at [91, 171] on div at bounding box center [259, 66] width 519 height 435
click at [95, 142] on div at bounding box center [259, 66] width 519 height 435
click at [96, 147] on div at bounding box center [259, 66] width 519 height 435
